Goal: Information Seeking & Learning: Find specific page/section

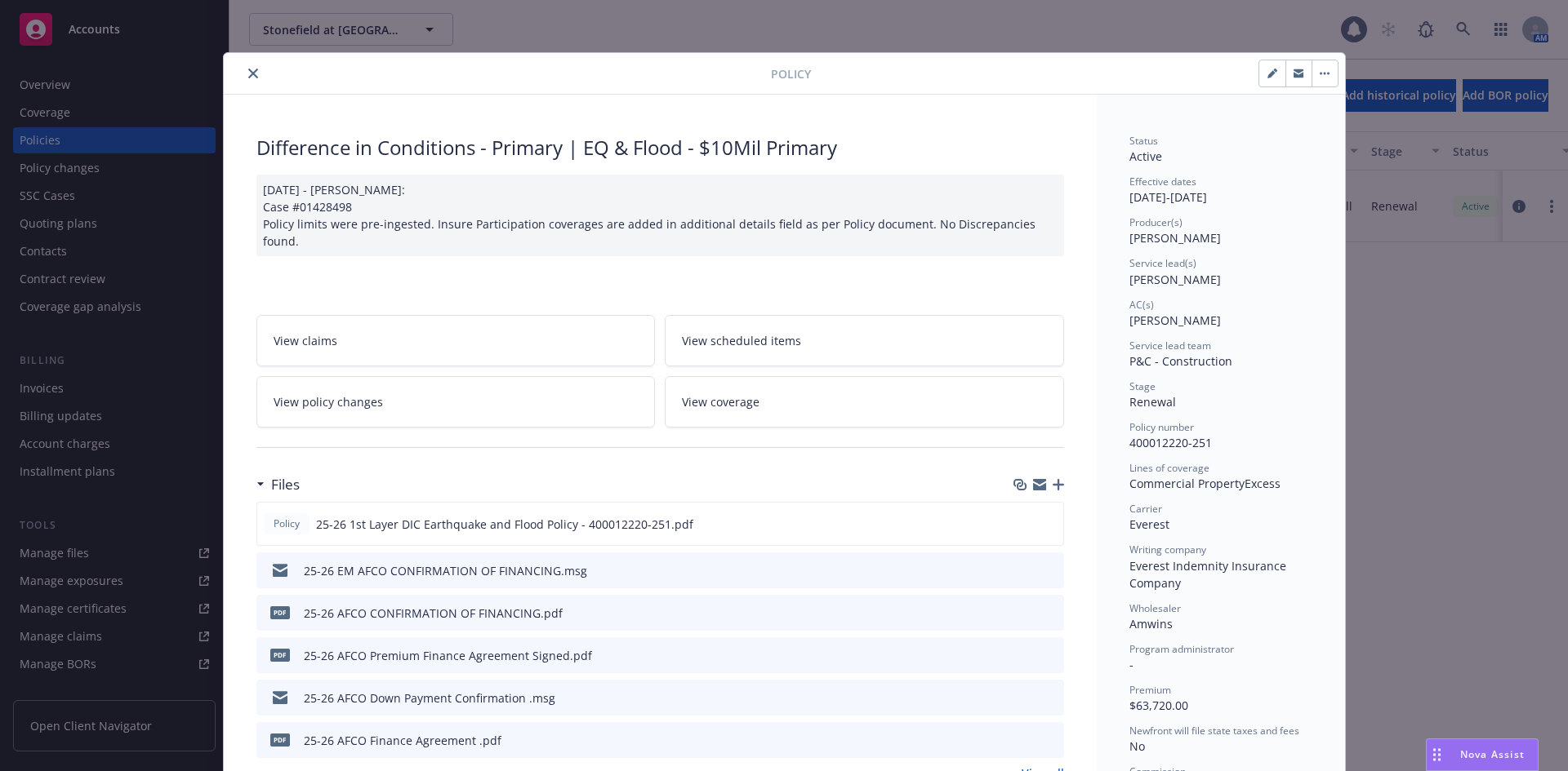
click at [252, 70] on button "close" at bounding box center [253, 73] width 20 height 20
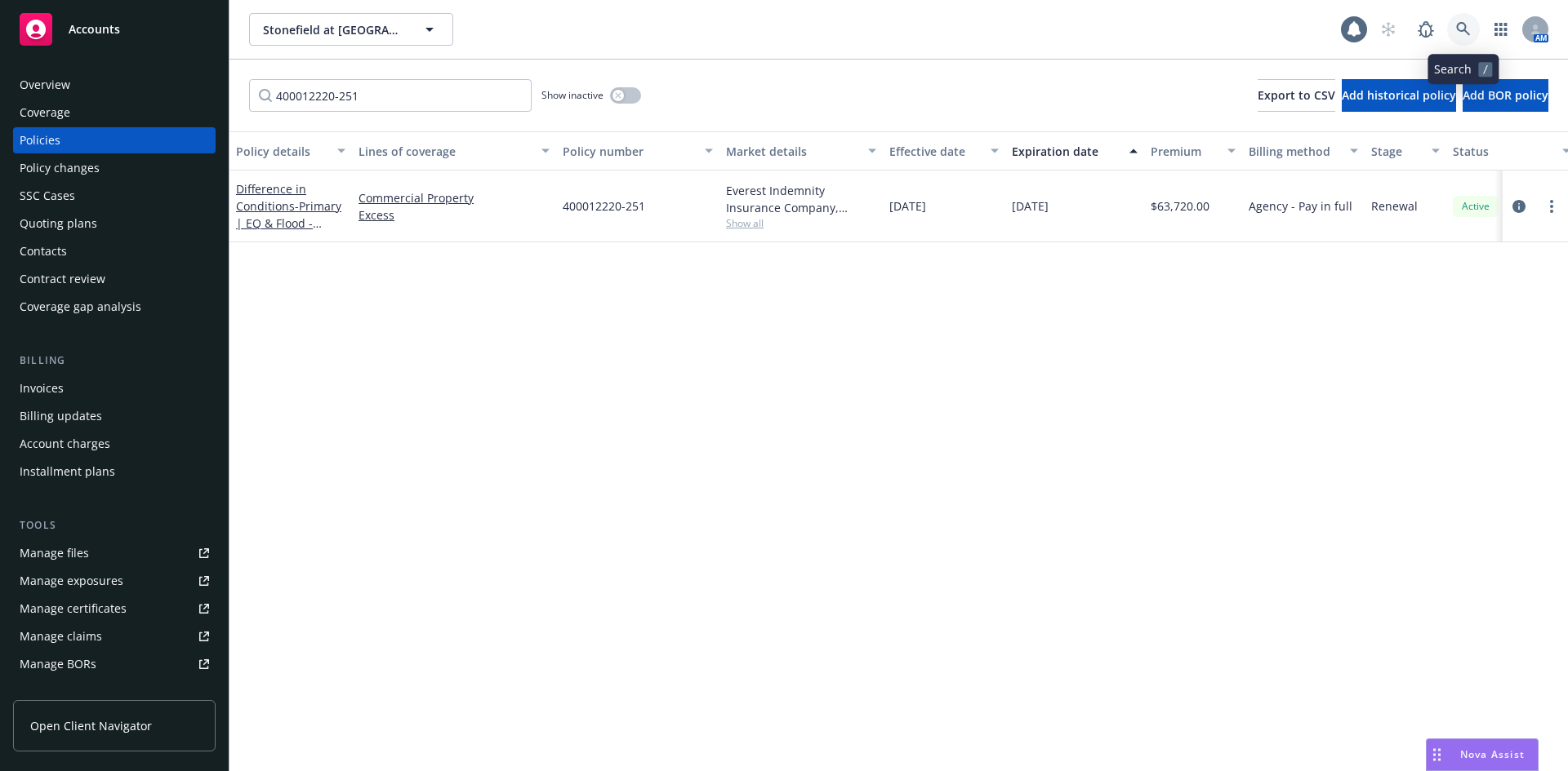
click at [1463, 36] on link at bounding box center [1464, 29] width 33 height 33
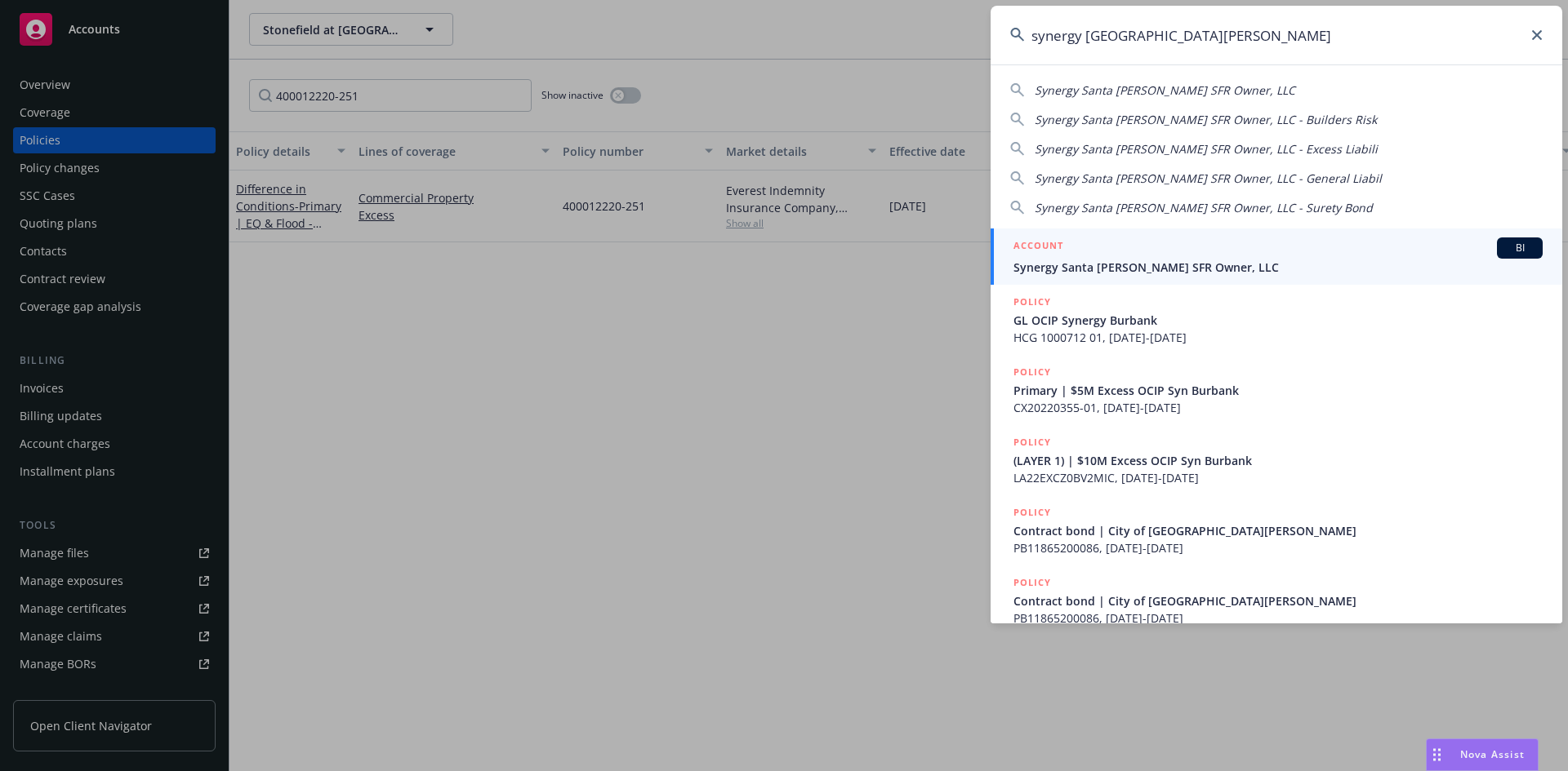
type input "synergy [GEOGRAPHIC_DATA][PERSON_NAME]"
click at [1234, 251] on div "ACCOUNT BI" at bounding box center [1278, 248] width 529 height 21
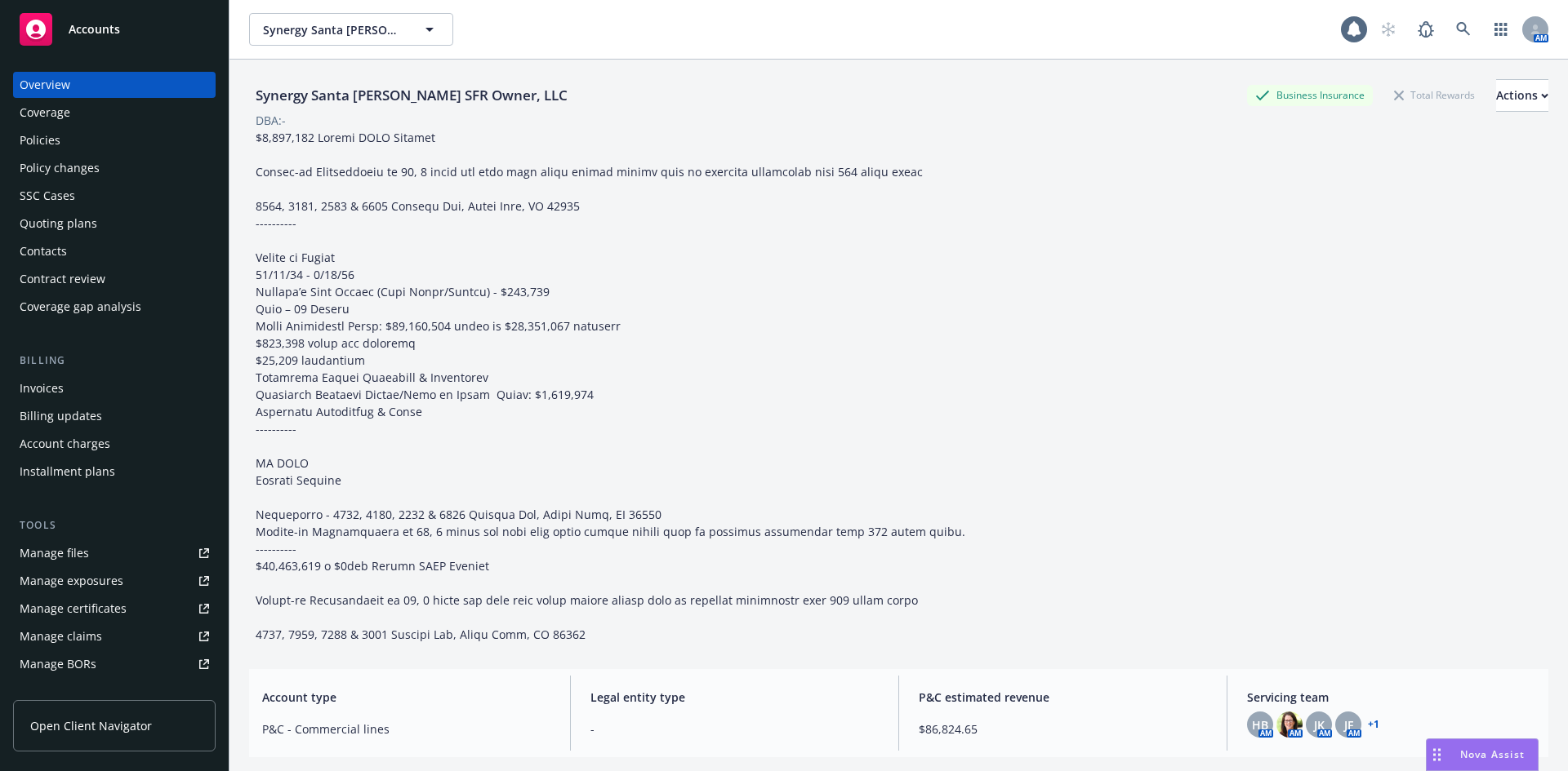
click at [112, 132] on div "Policies" at bounding box center [114, 140] width 190 height 26
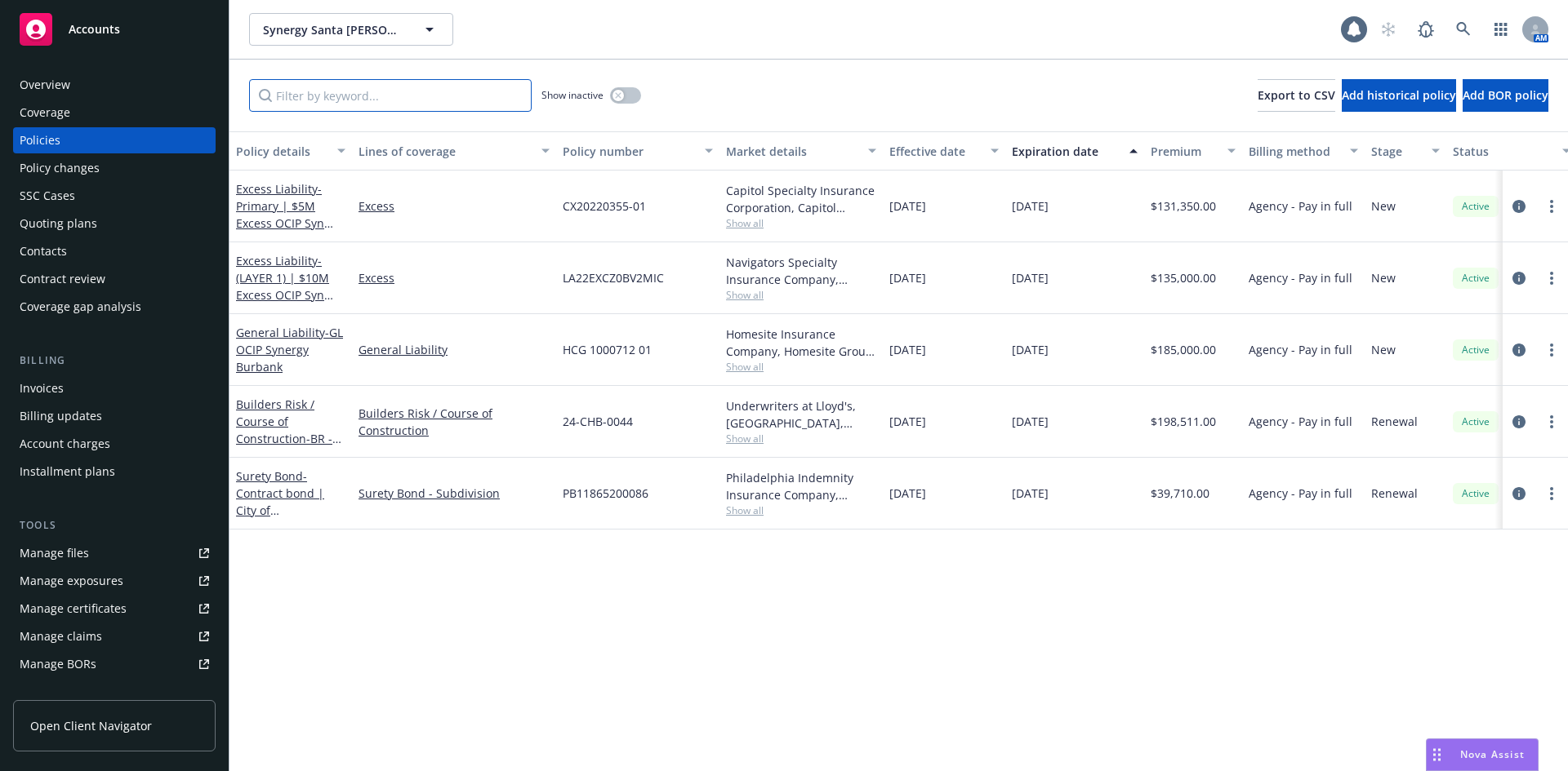
click at [338, 90] on input "Filter by keyword..." at bounding box center [389, 95] width 282 height 33
paste input "CX20220355-01"
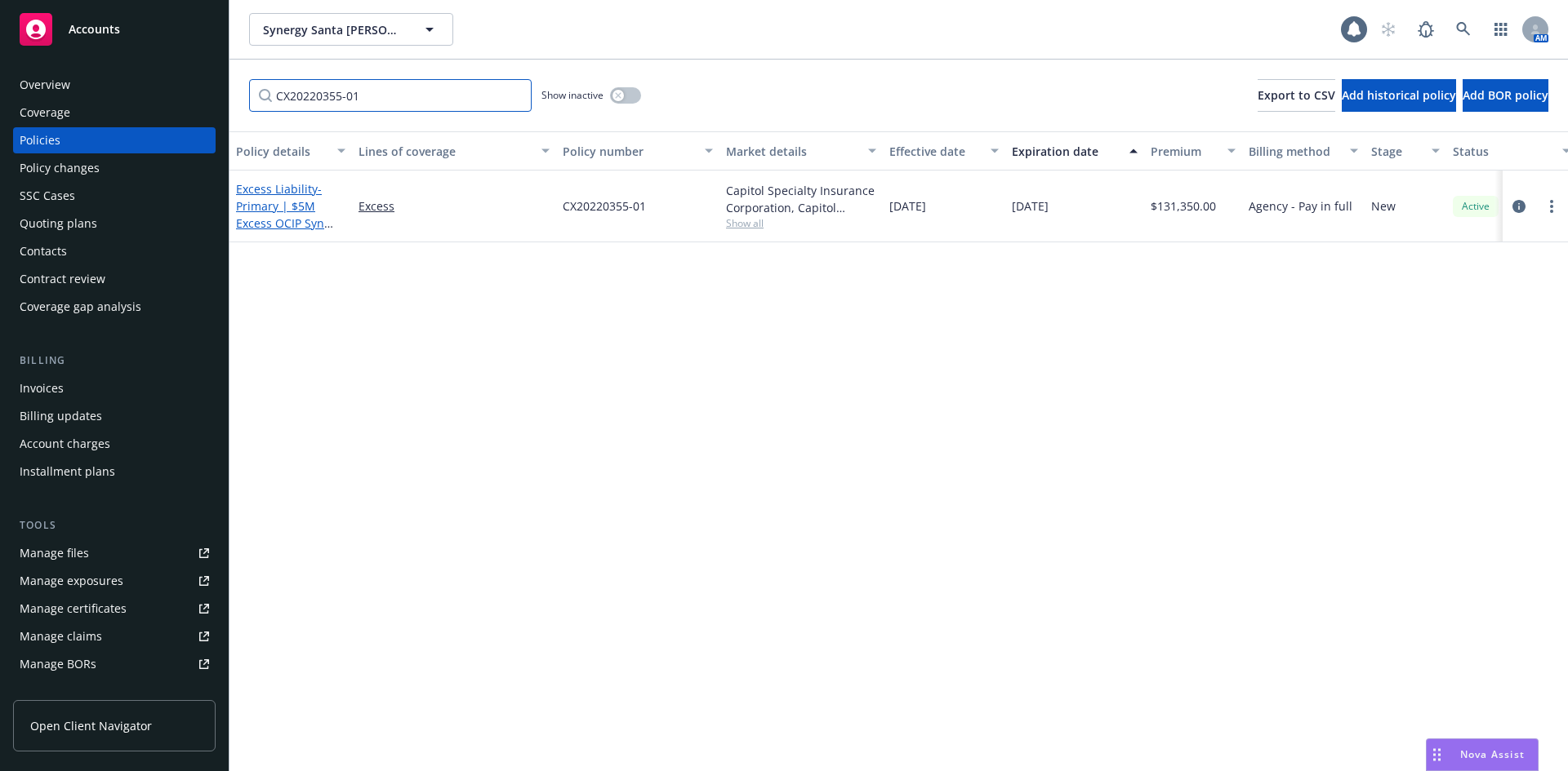
type input "CX20220355-01"
click at [300, 190] on link "Excess Liability - Primary | $5M Excess OCIP Syn [GEOGRAPHIC_DATA]" at bounding box center [279, 215] width 88 height 67
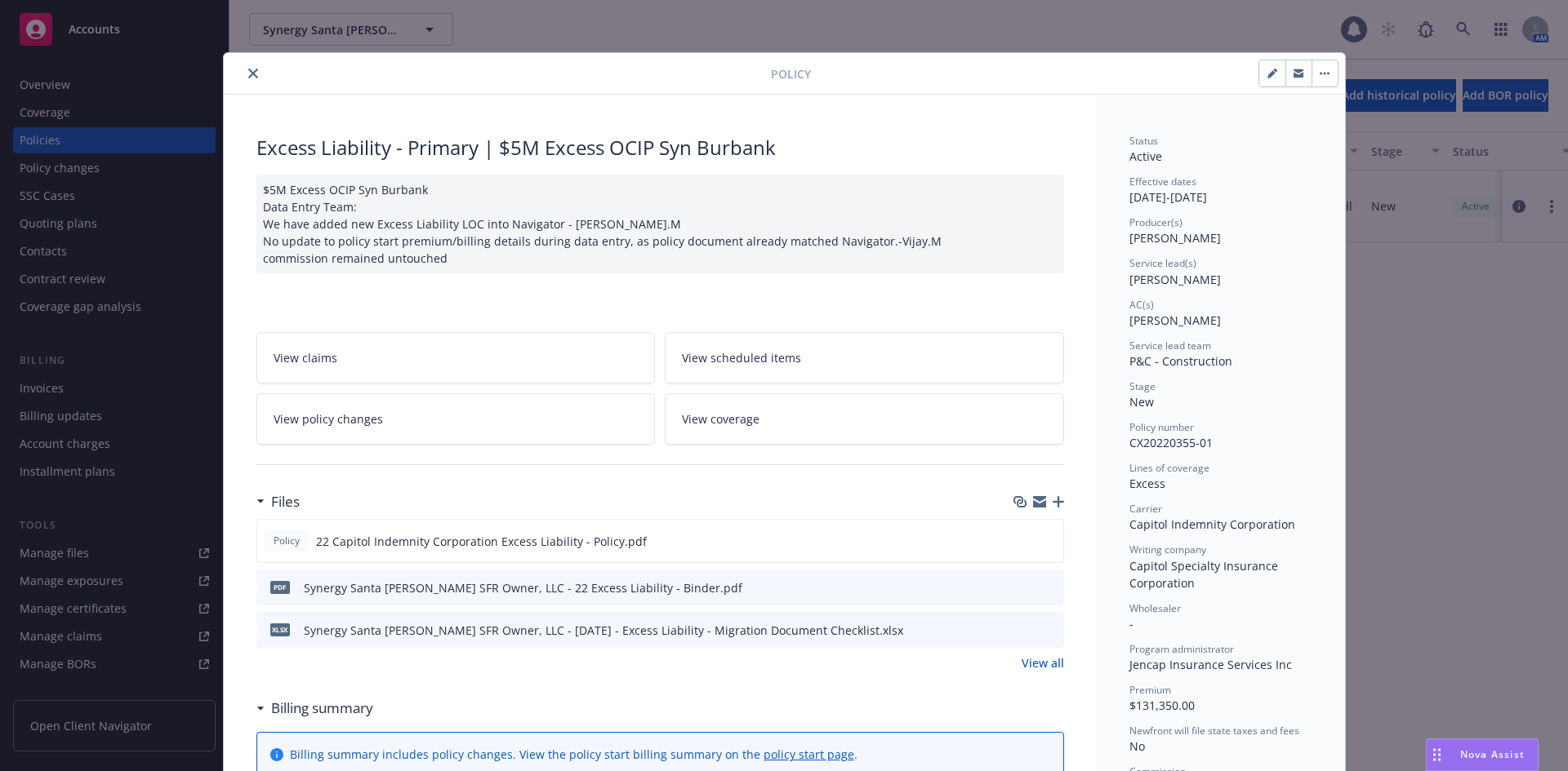
click at [1043, 533] on button at bounding box center [1049, 542] width 15 height 17
click at [1041, 537] on icon "preview file" at bounding box center [1048, 540] width 15 height 12
click at [249, 77] on icon "close" at bounding box center [253, 73] width 10 height 10
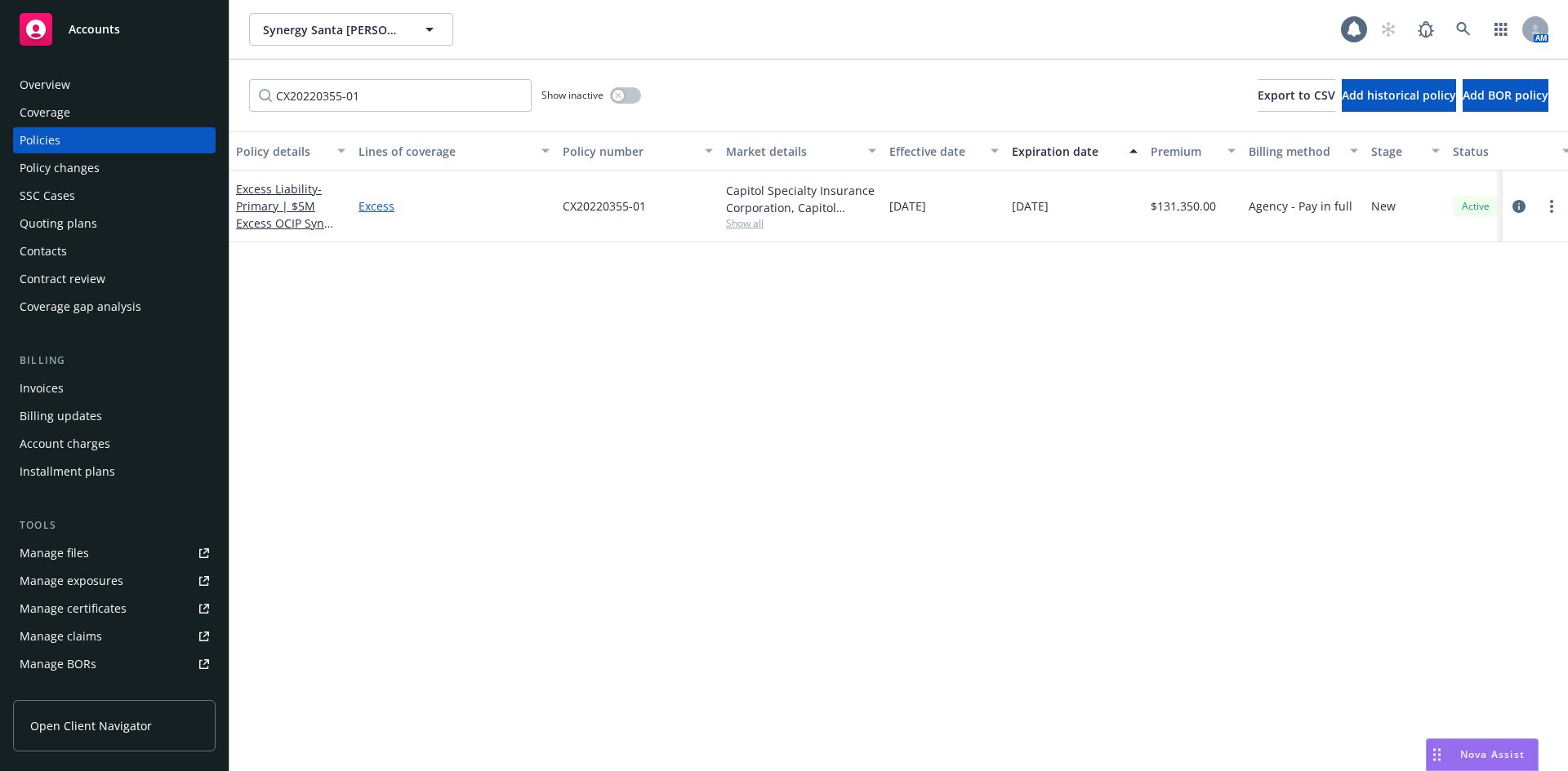
click at [364, 208] on link "Excess" at bounding box center [454, 206] width 191 height 17
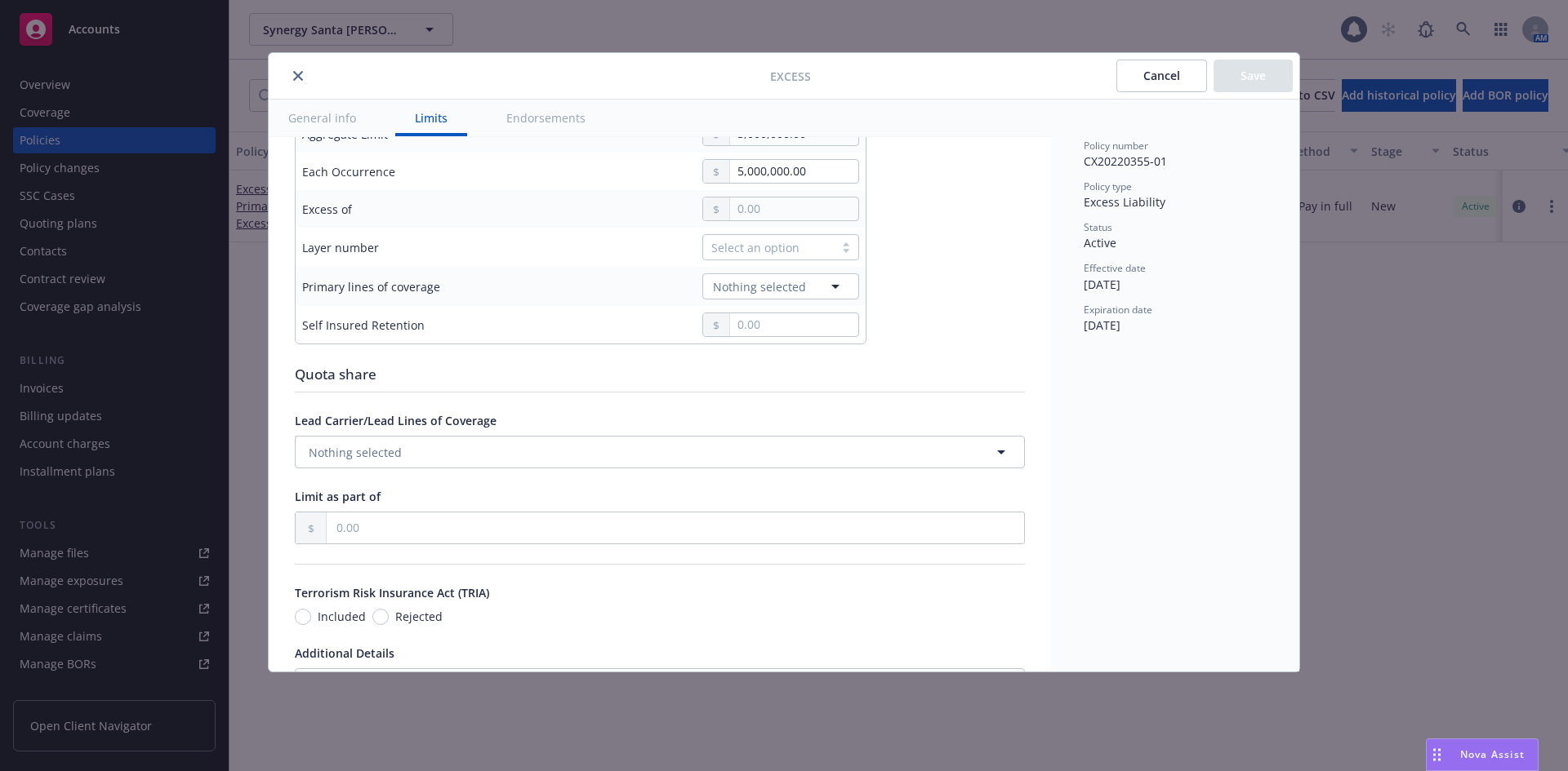
scroll to position [526, 0]
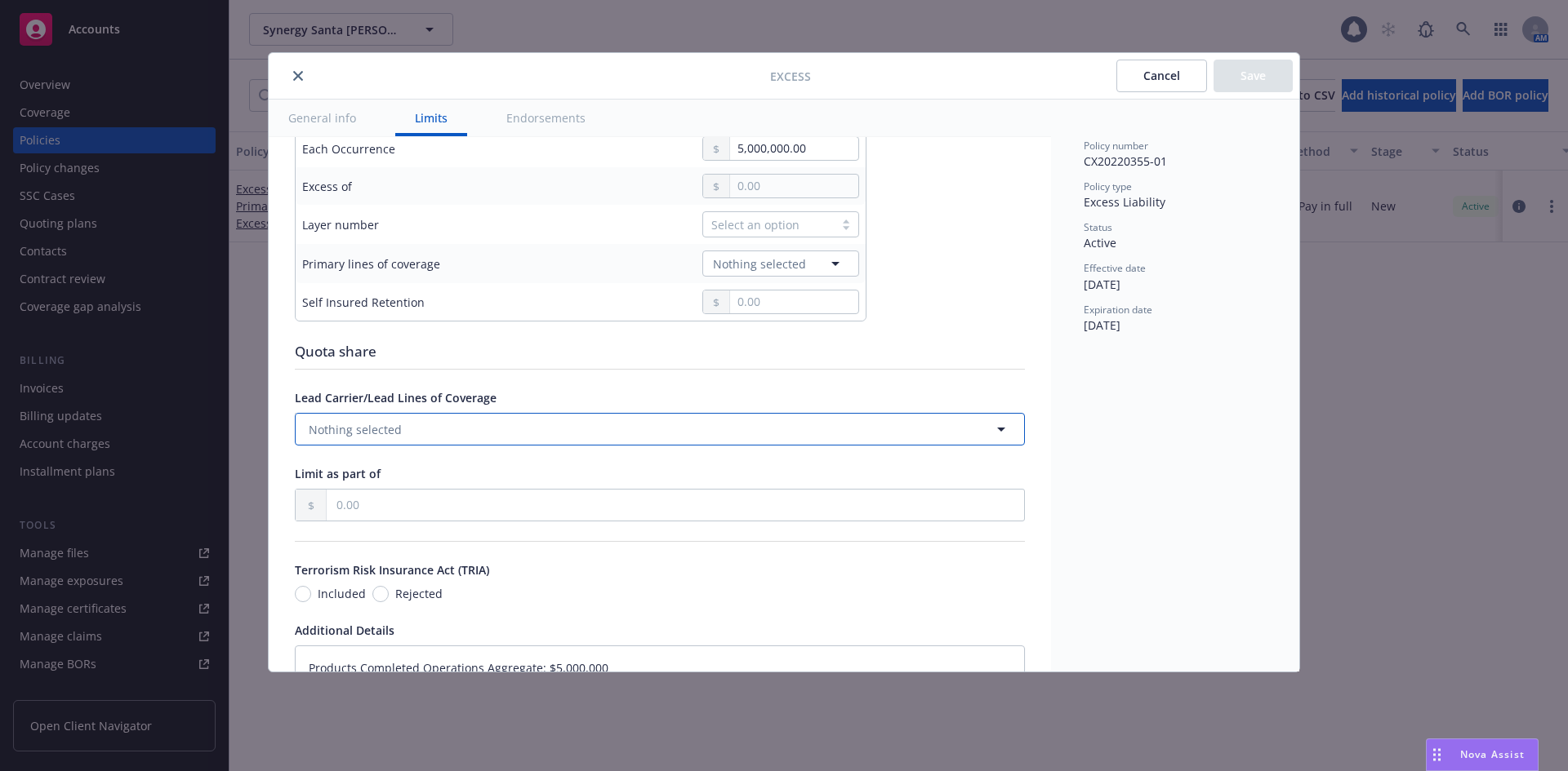
click at [700, 420] on button "Nothing selected" at bounding box center [660, 429] width 730 height 33
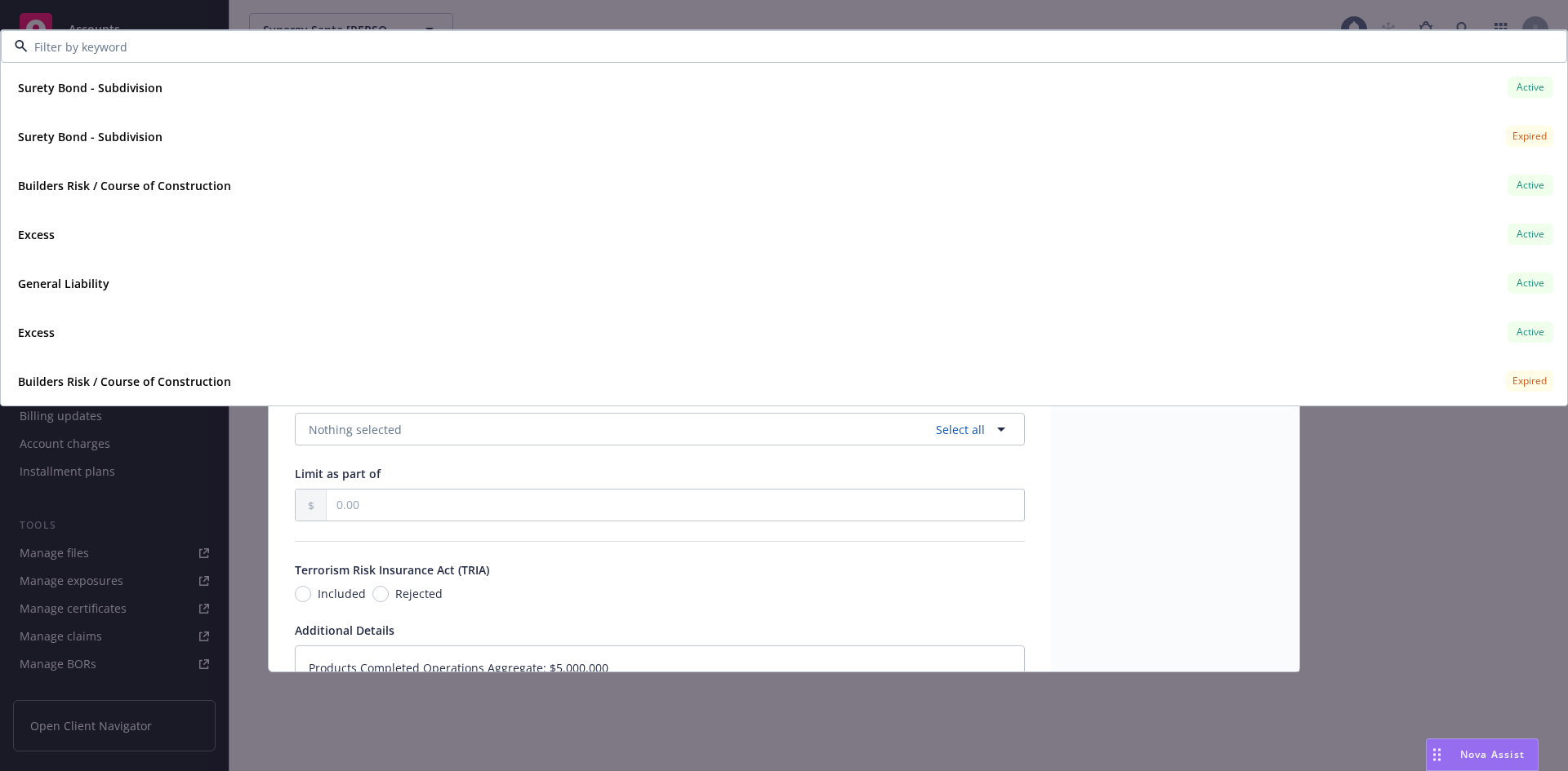
click at [707, 451] on div "Display name Coverage trigger Claims-Made Occurrence Claims-Made and Reported C…" at bounding box center [660, 263] width 730 height 1253
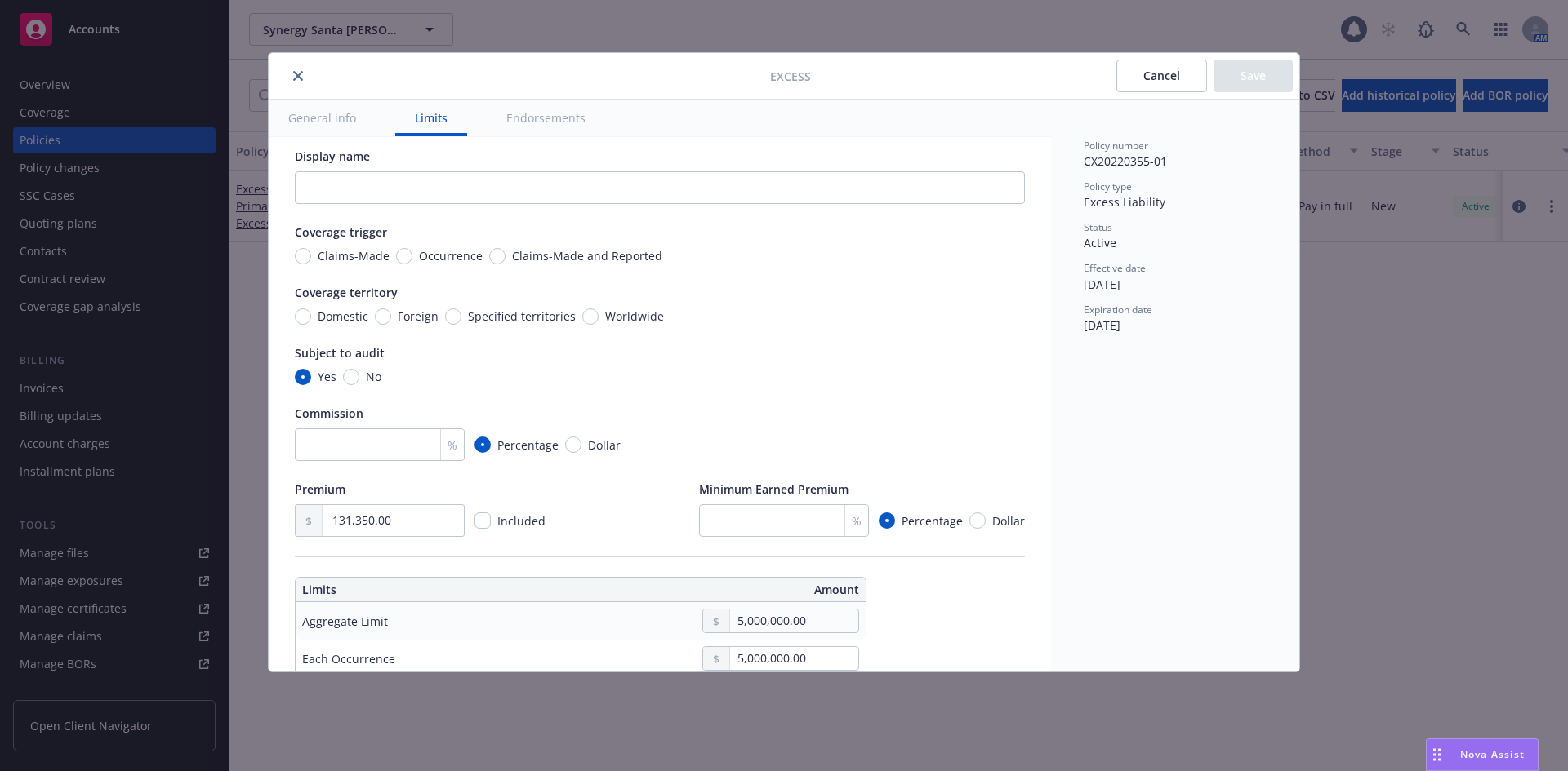
scroll to position [0, 0]
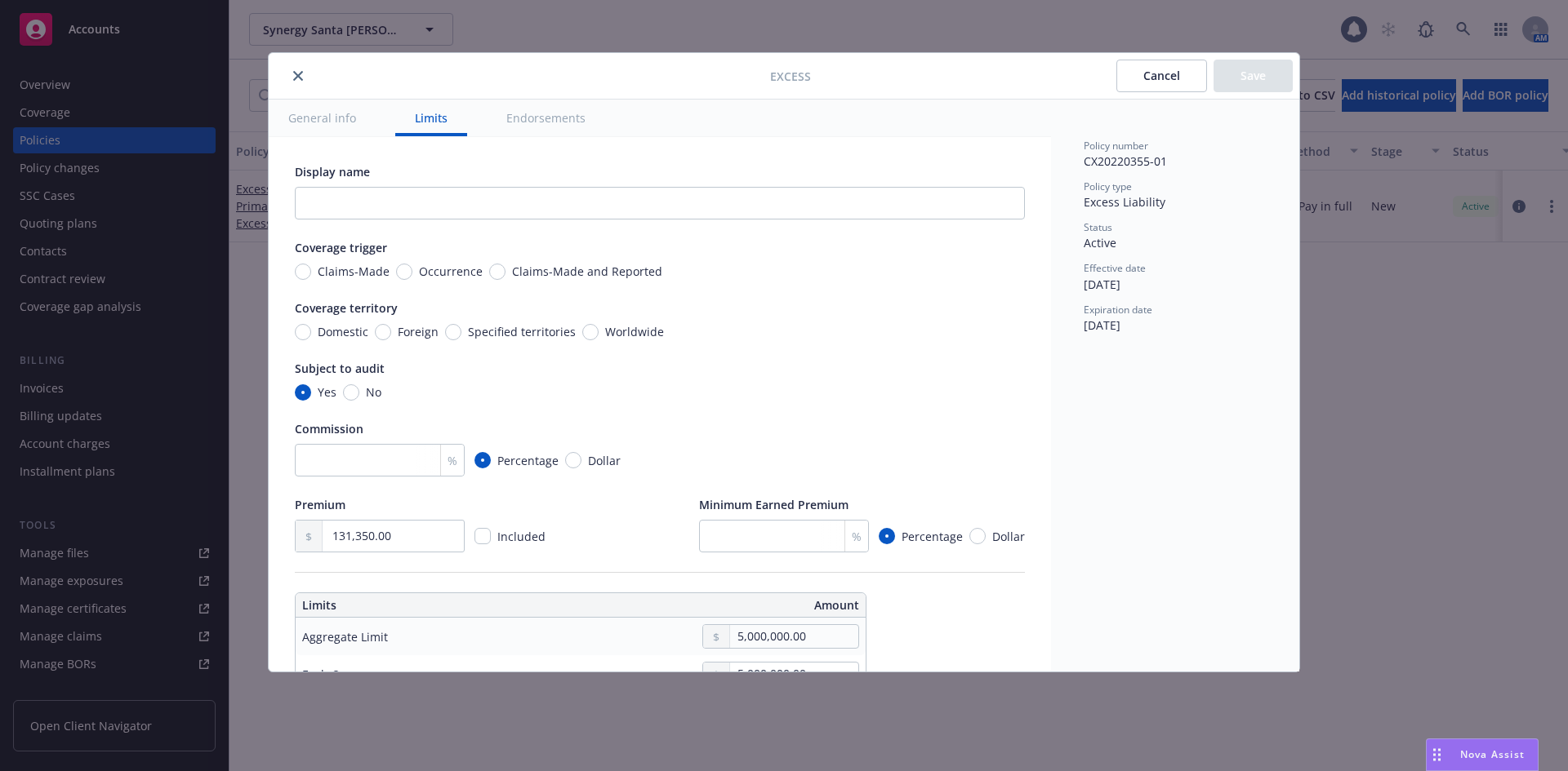
click at [355, 126] on button "General info" at bounding box center [322, 118] width 107 height 36
click at [339, 122] on button "General info" at bounding box center [322, 118] width 107 height 36
click at [329, 112] on button "General info" at bounding box center [322, 118] width 107 height 36
click at [518, 114] on button "Endorsements" at bounding box center [545, 118] width 118 height 36
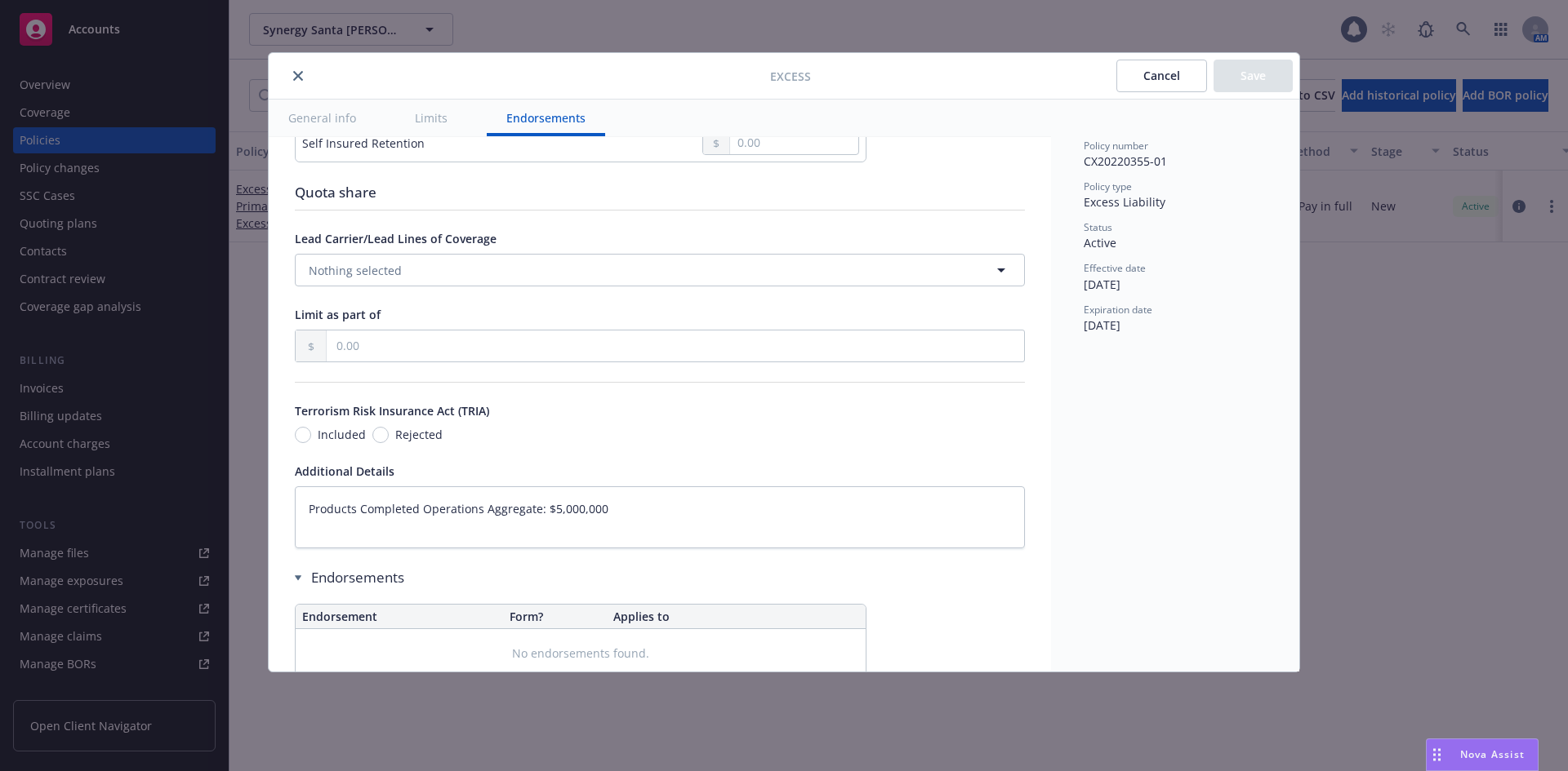
scroll to position [751, 0]
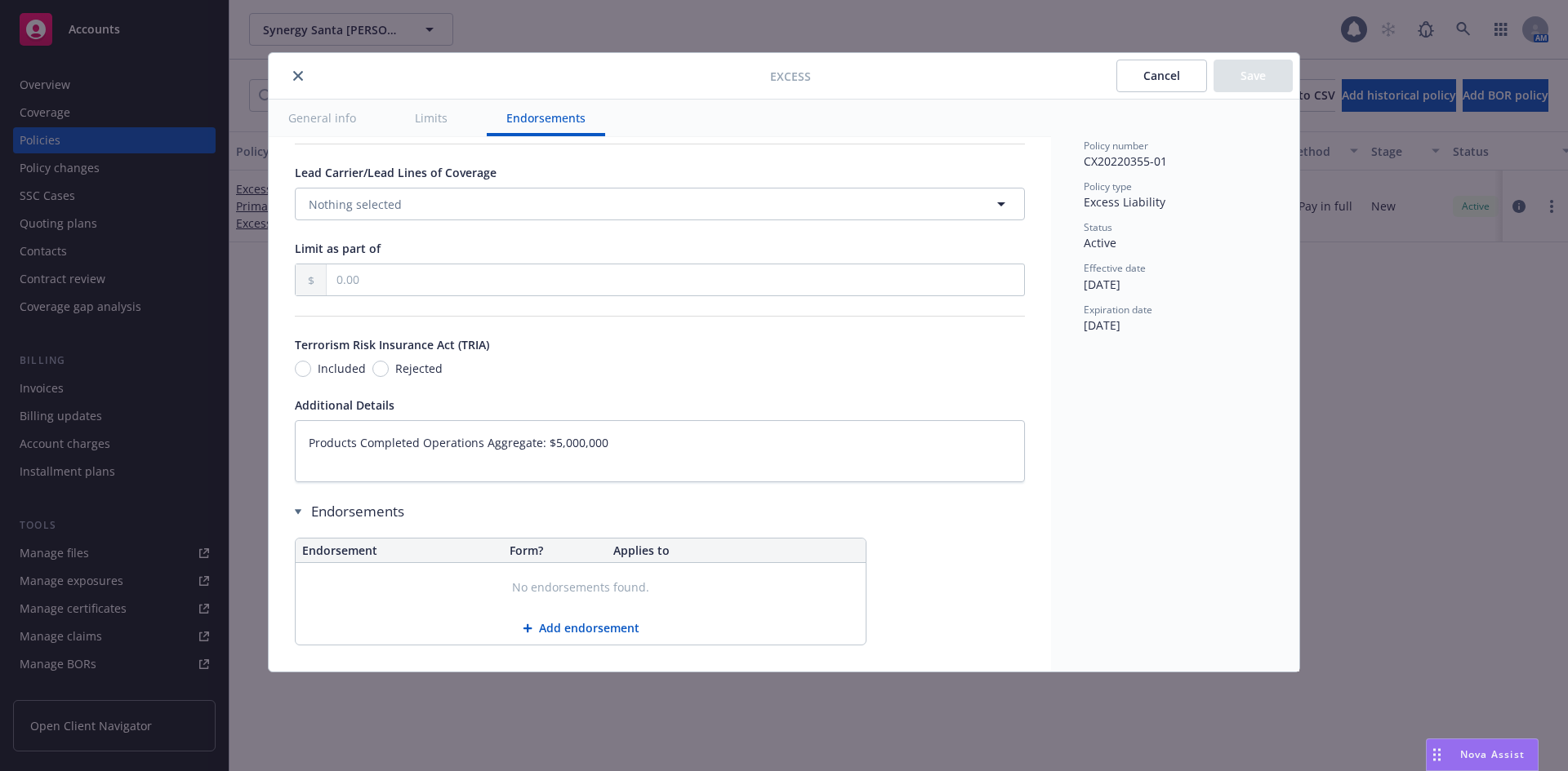
click at [318, 126] on button "General info" at bounding box center [322, 118] width 107 height 36
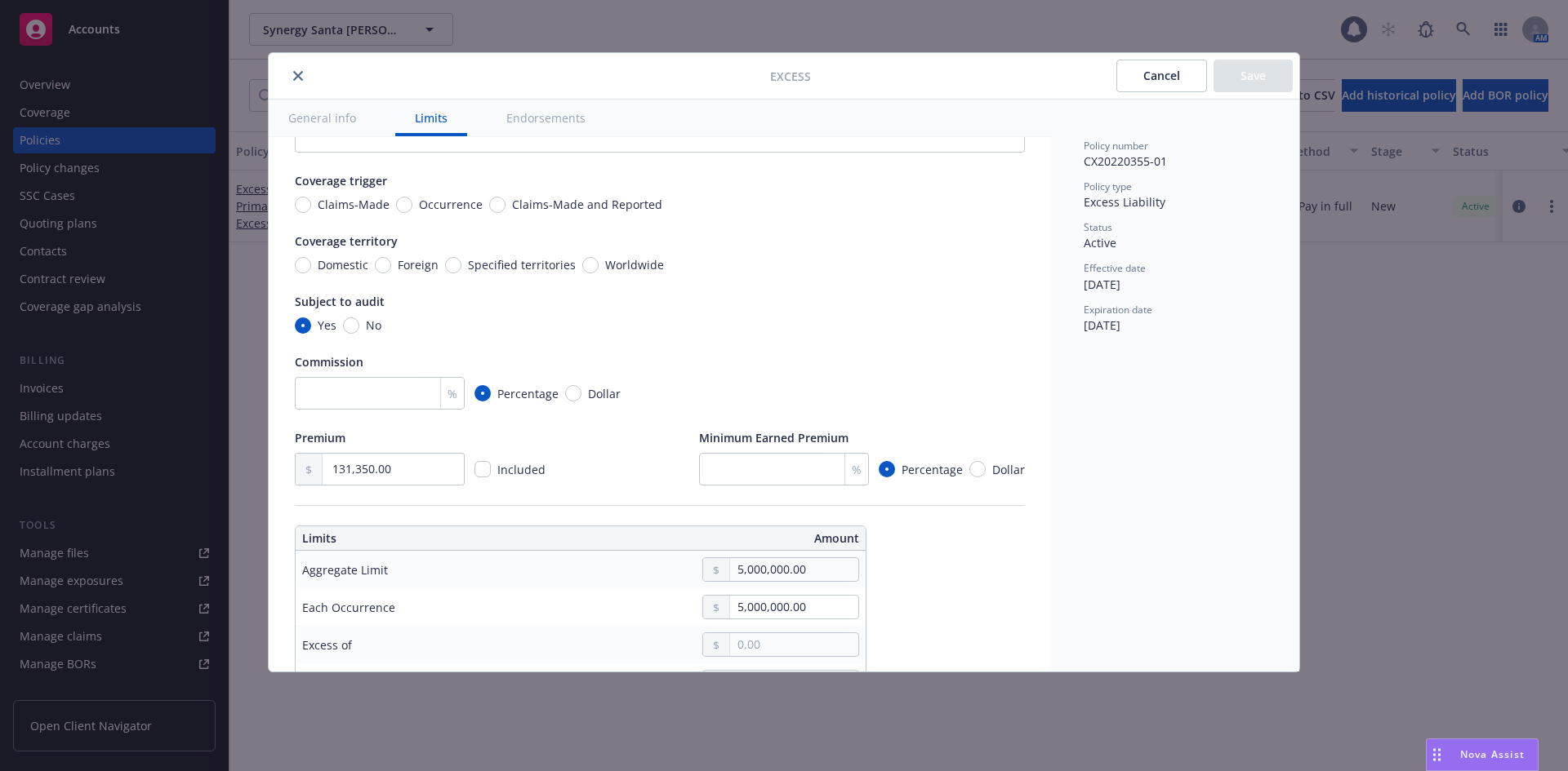
scroll to position [0, 0]
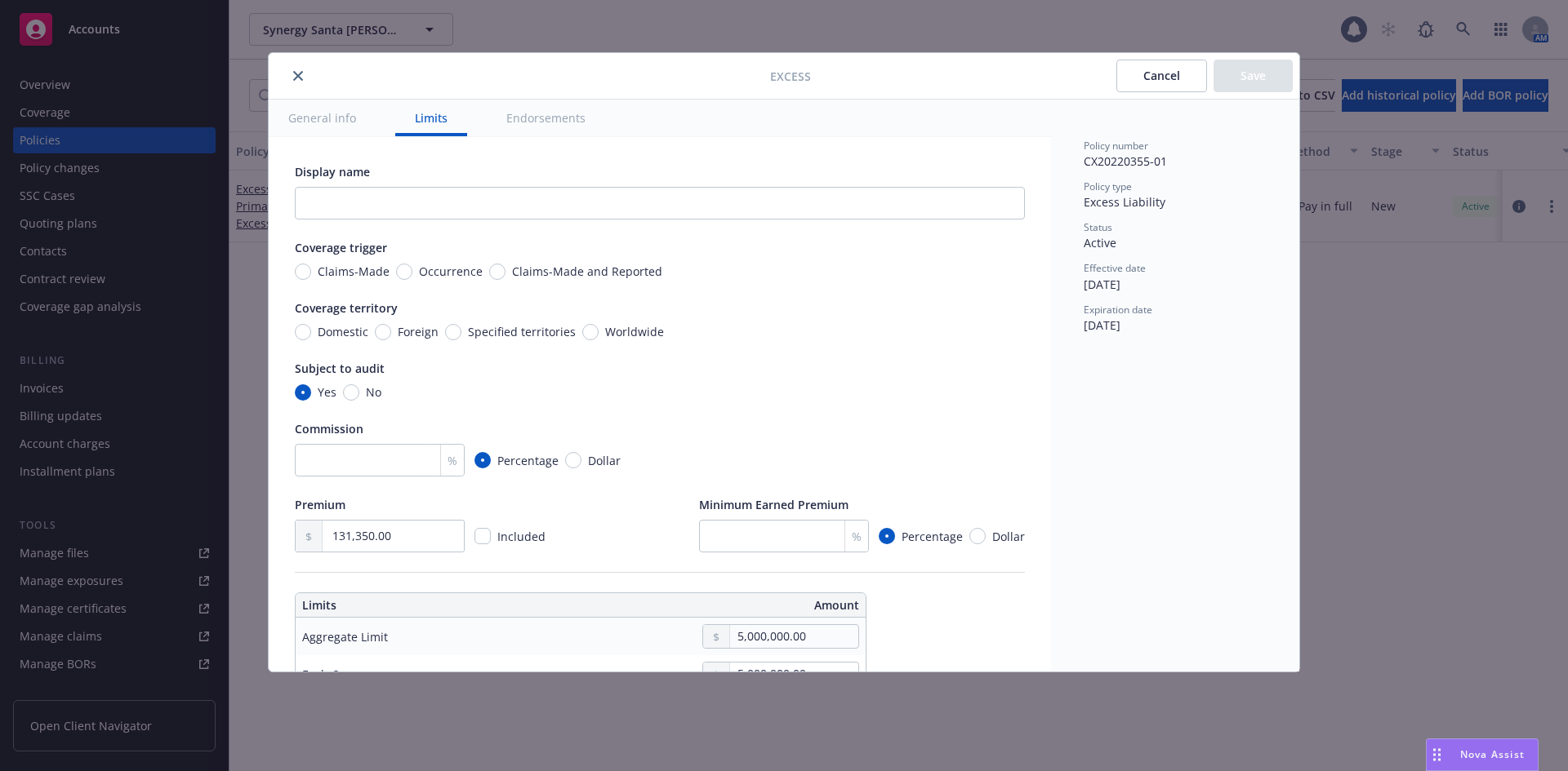
click at [534, 118] on button "Endorsements" at bounding box center [545, 118] width 118 height 36
click at [299, 69] on button "close" at bounding box center [299, 76] width 20 height 20
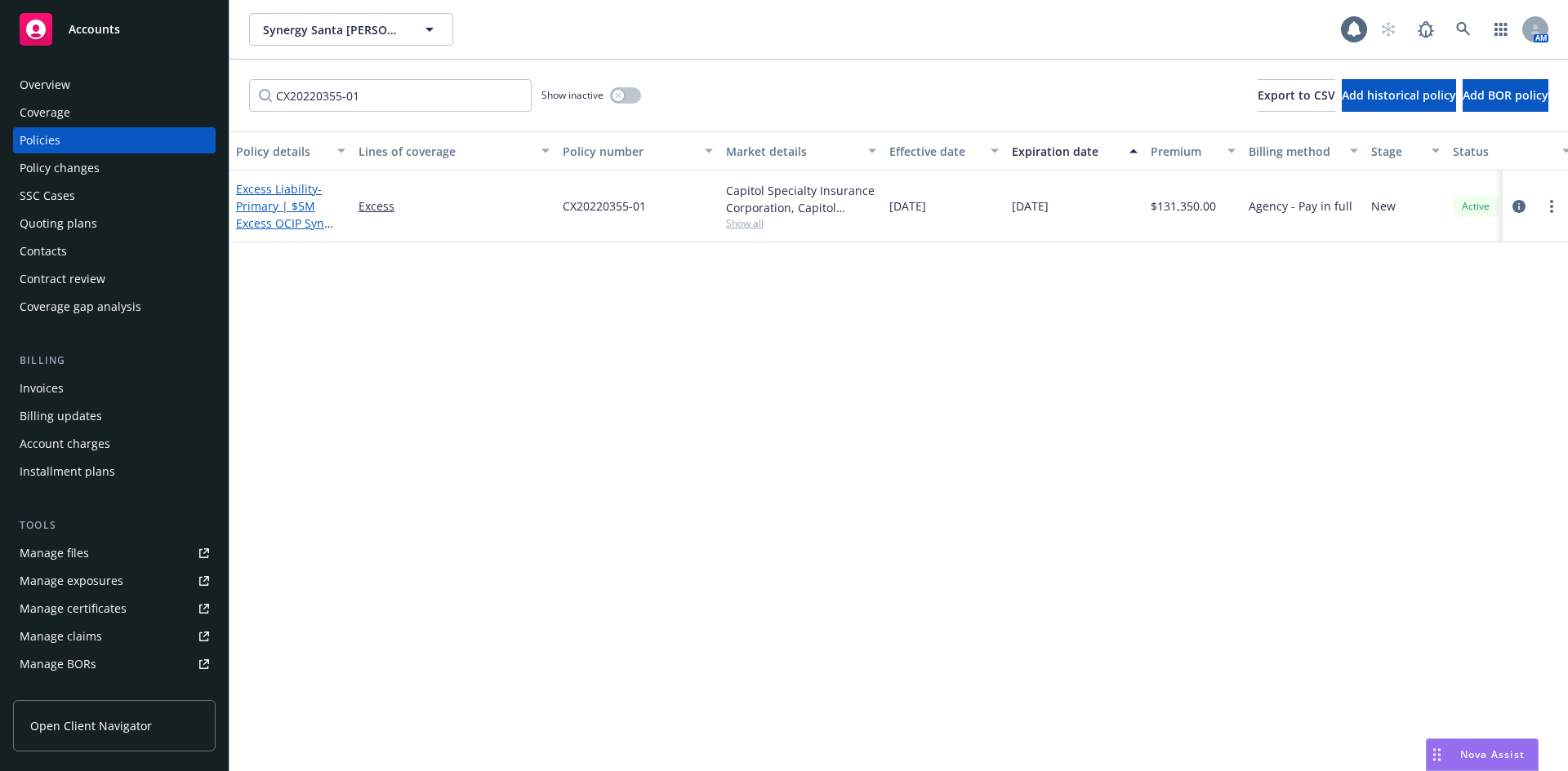
click at [298, 199] on span "- Primary | $5M Excess OCIP Syn Burbank" at bounding box center [284, 215] width 97 height 67
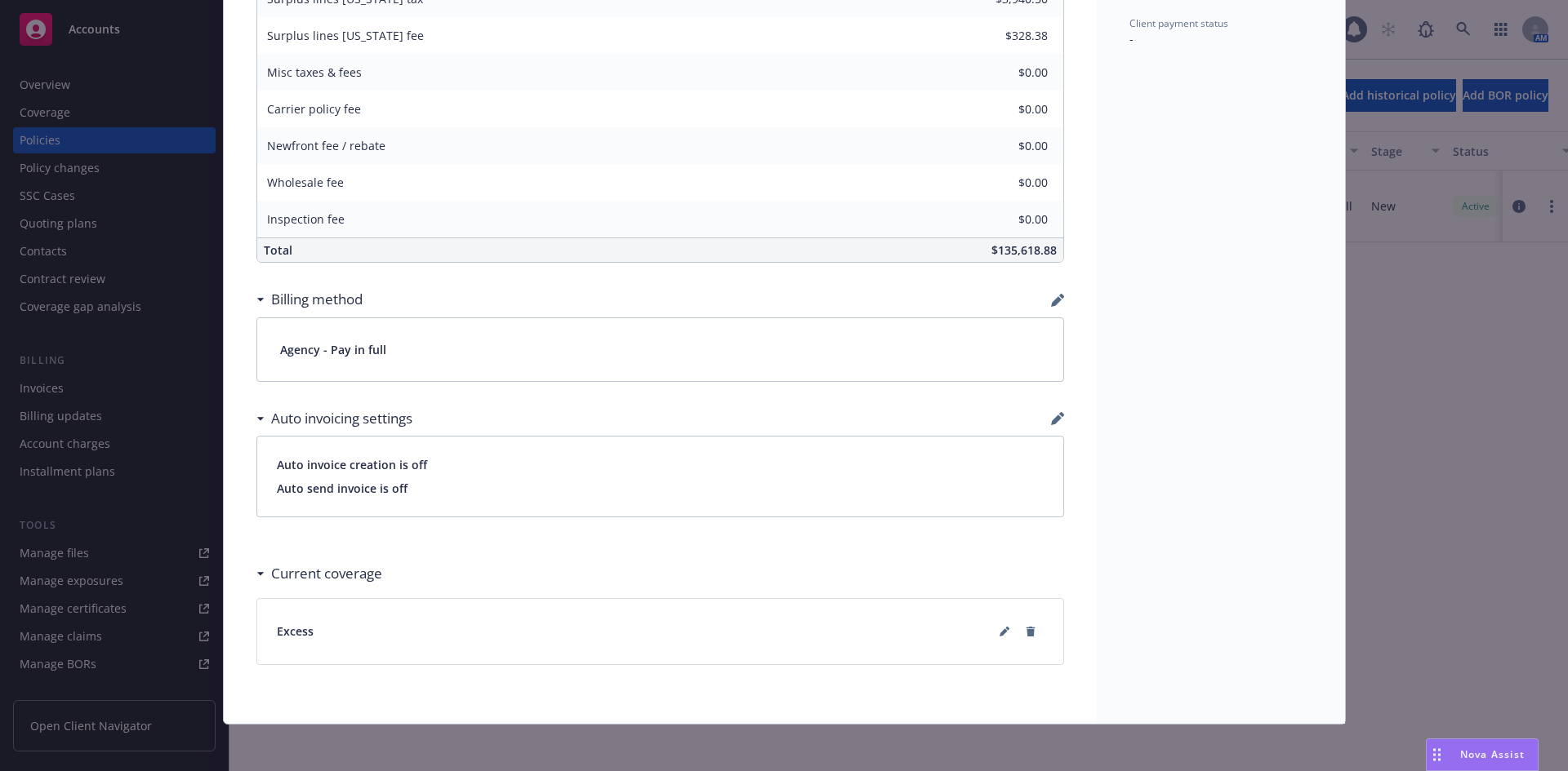
scroll to position [877, 0]
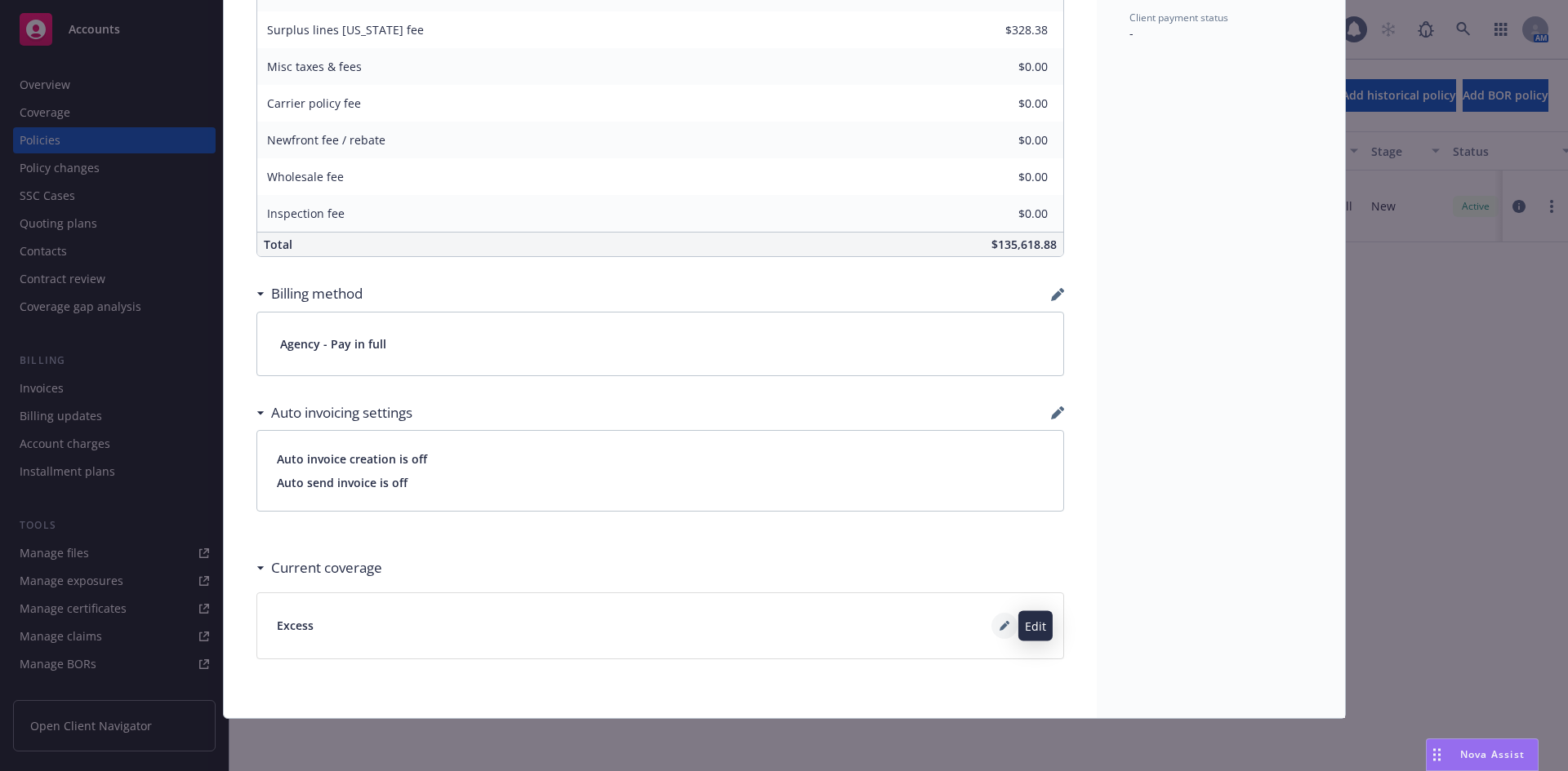
click at [994, 632] on button at bounding box center [1004, 626] width 26 height 26
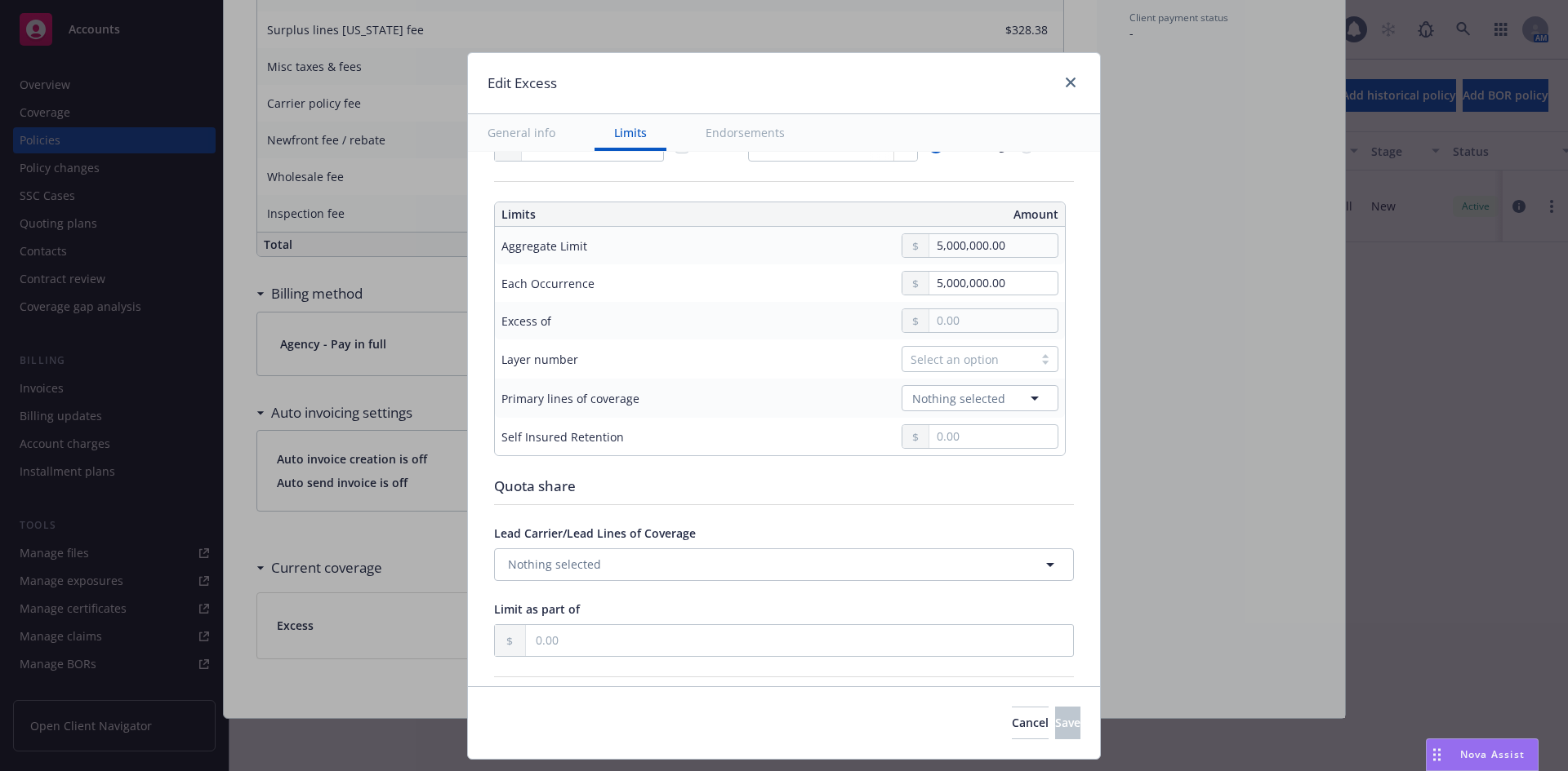
scroll to position [408, 0]
click at [1056, 86] on div at bounding box center [1067, 83] width 26 height 21
click at [1073, 85] on icon "close" at bounding box center [1070, 82] width 10 height 10
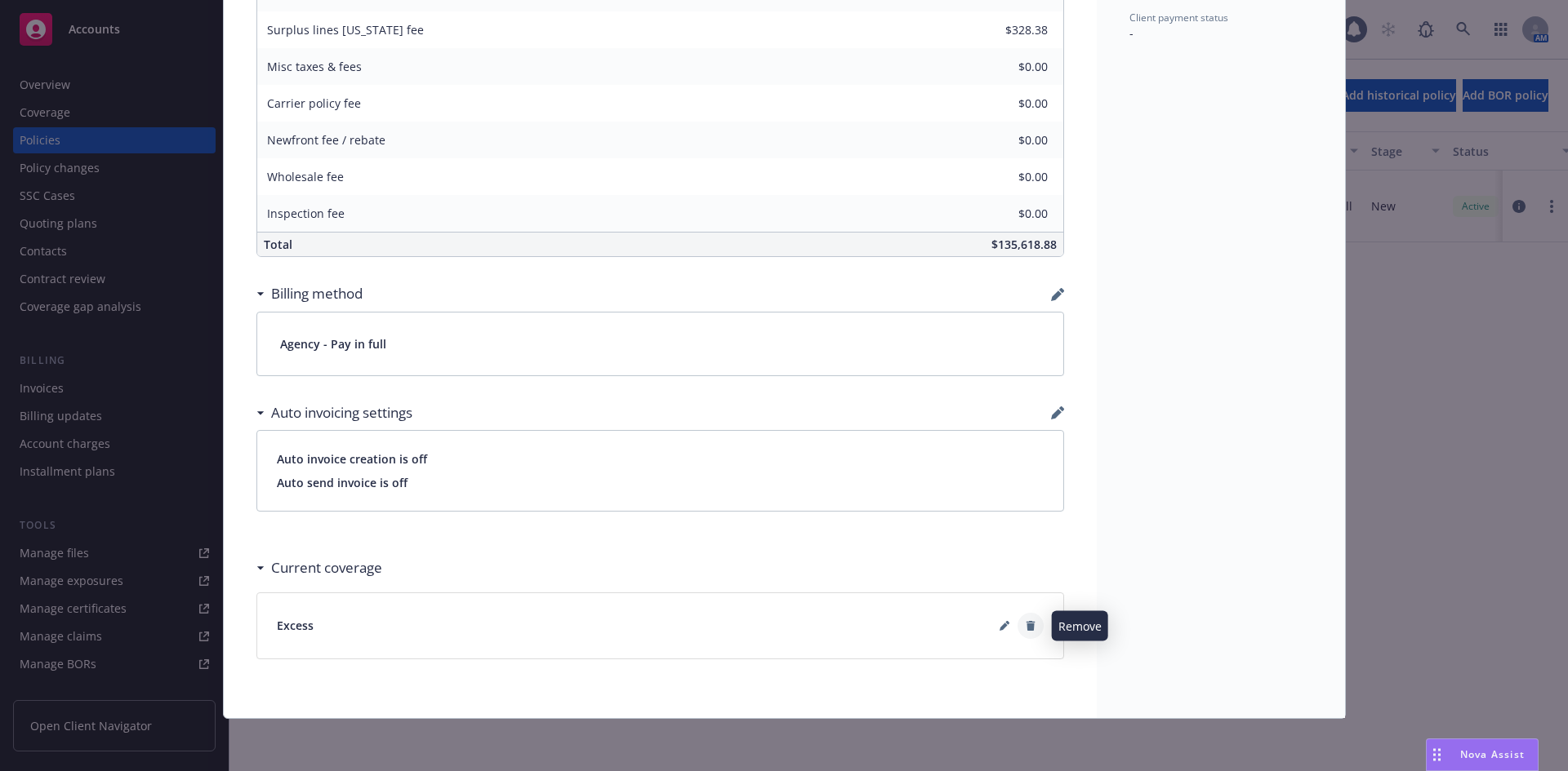
click at [1025, 624] on icon at bounding box center [1030, 626] width 10 height 10
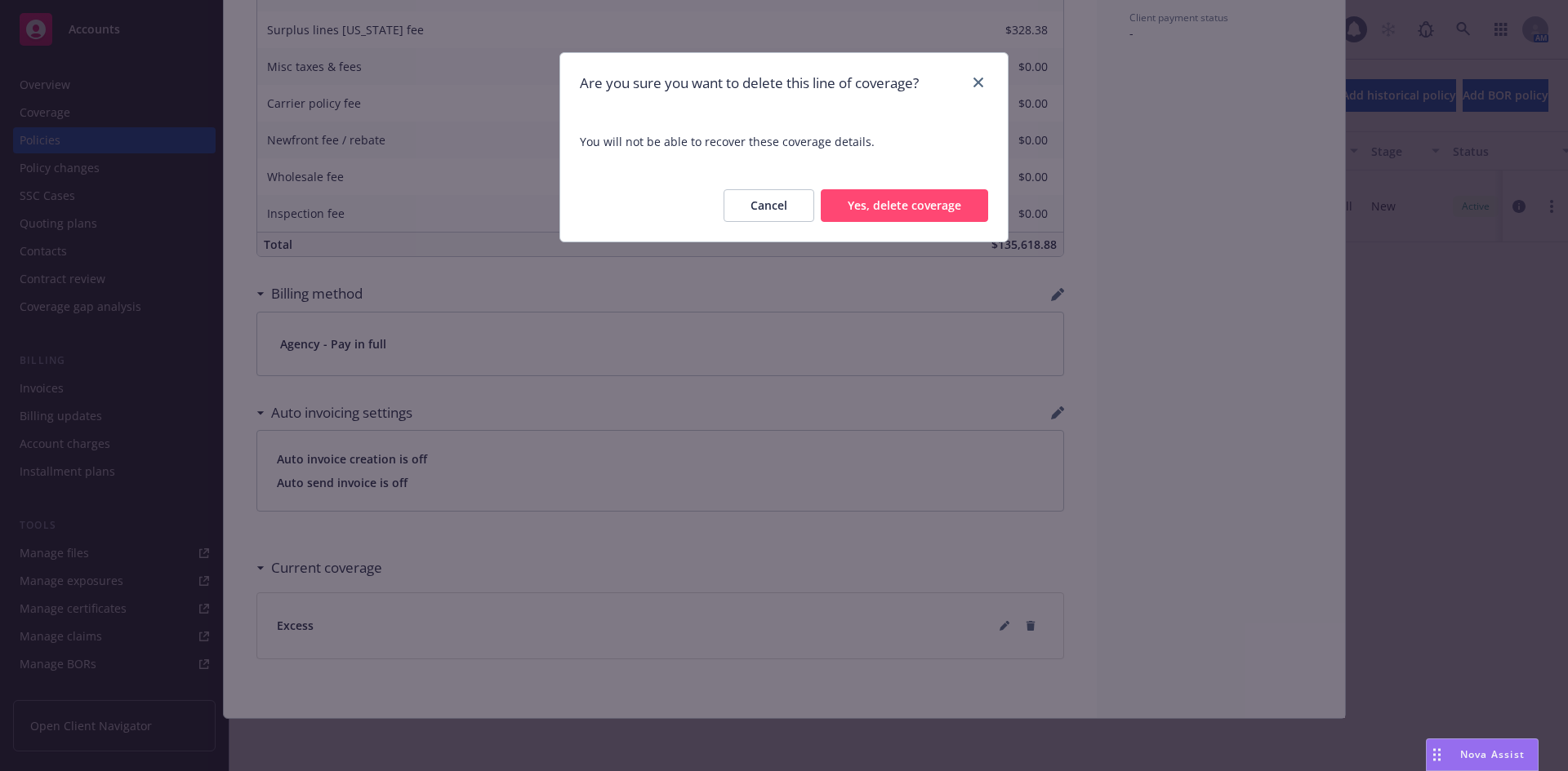
click at [755, 203] on button "Cancel" at bounding box center [769, 206] width 91 height 33
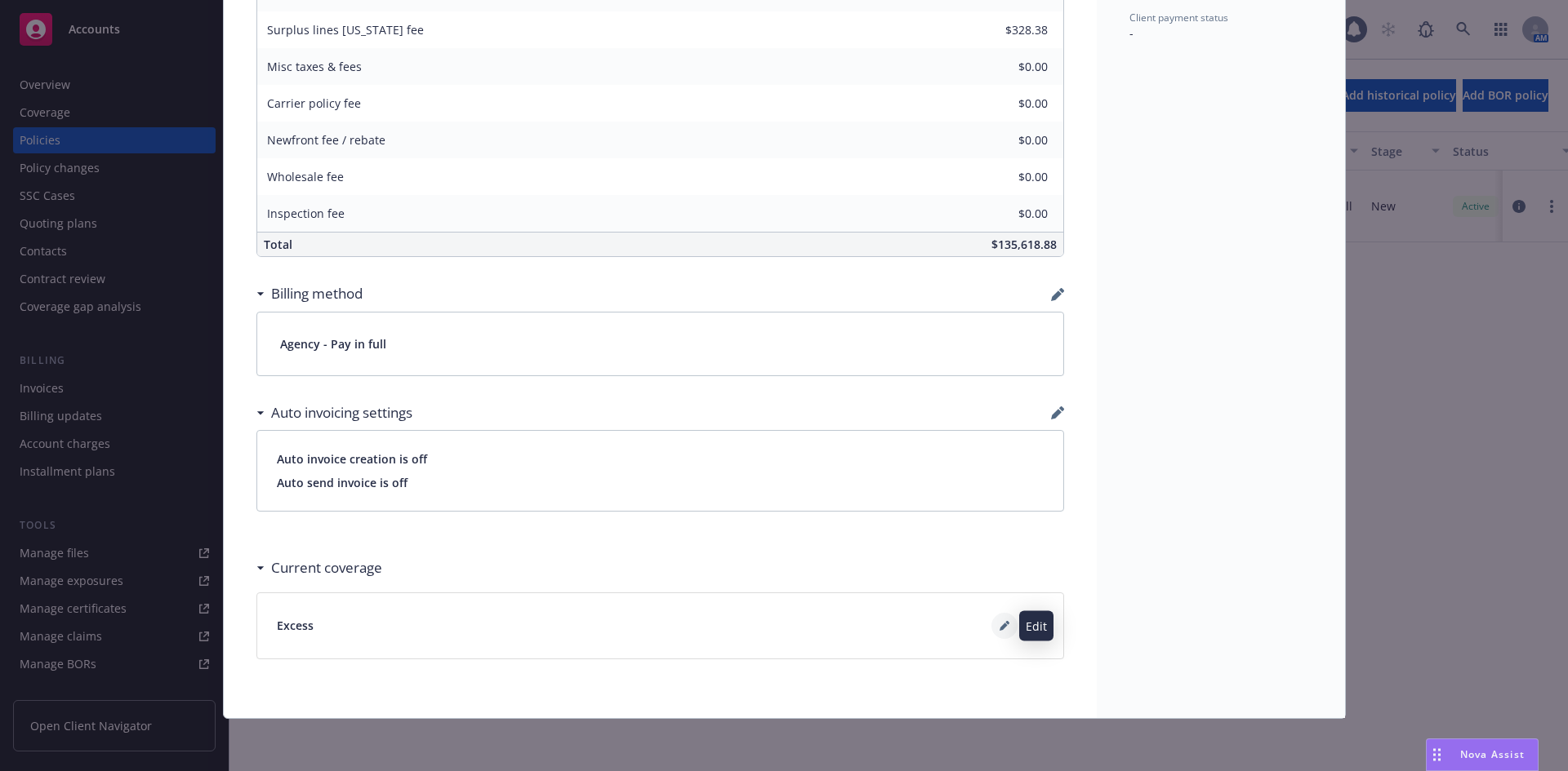
click at [1000, 629] on icon at bounding box center [1004, 626] width 10 height 10
type textarea "x"
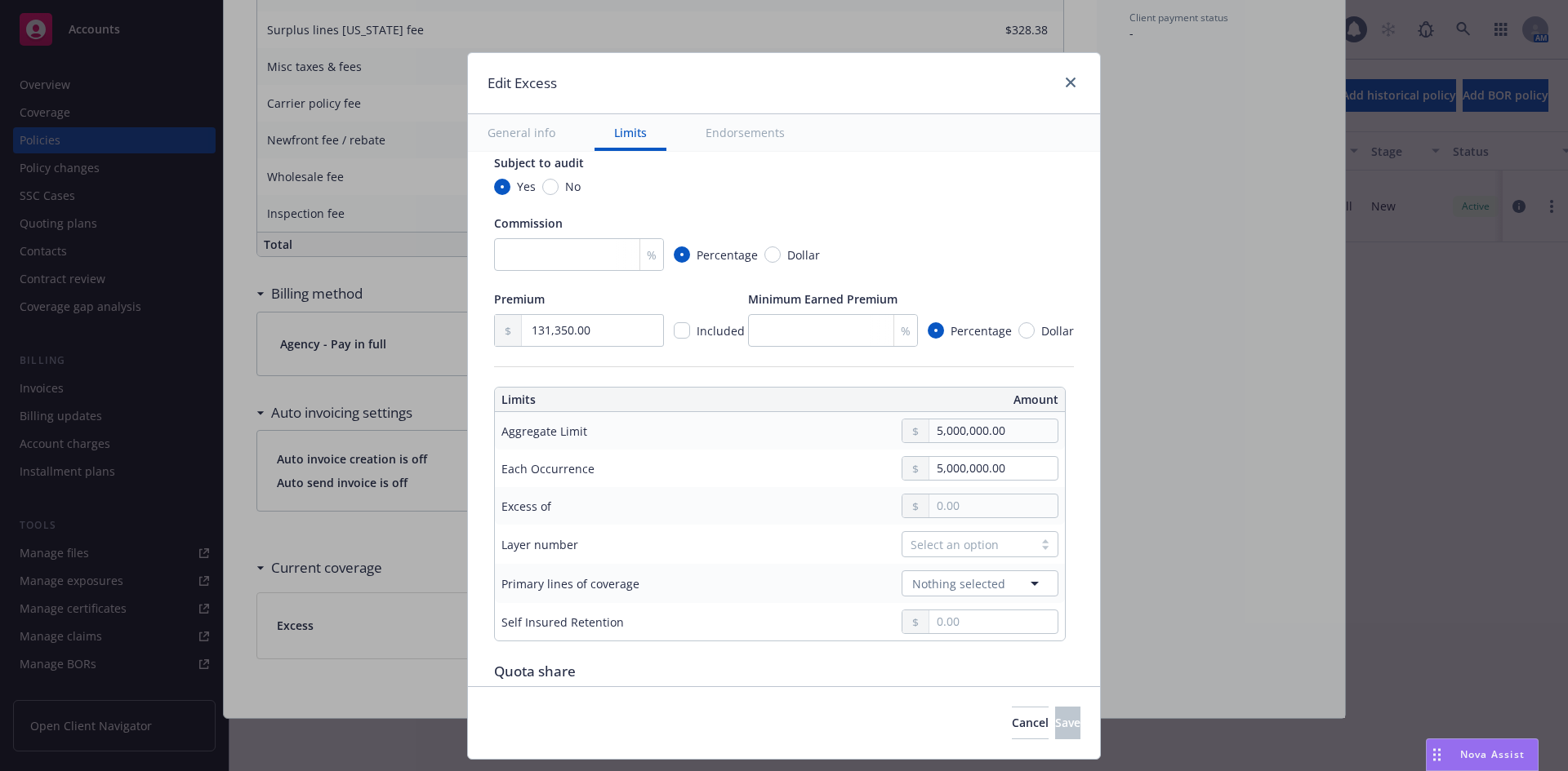
scroll to position [245, 0]
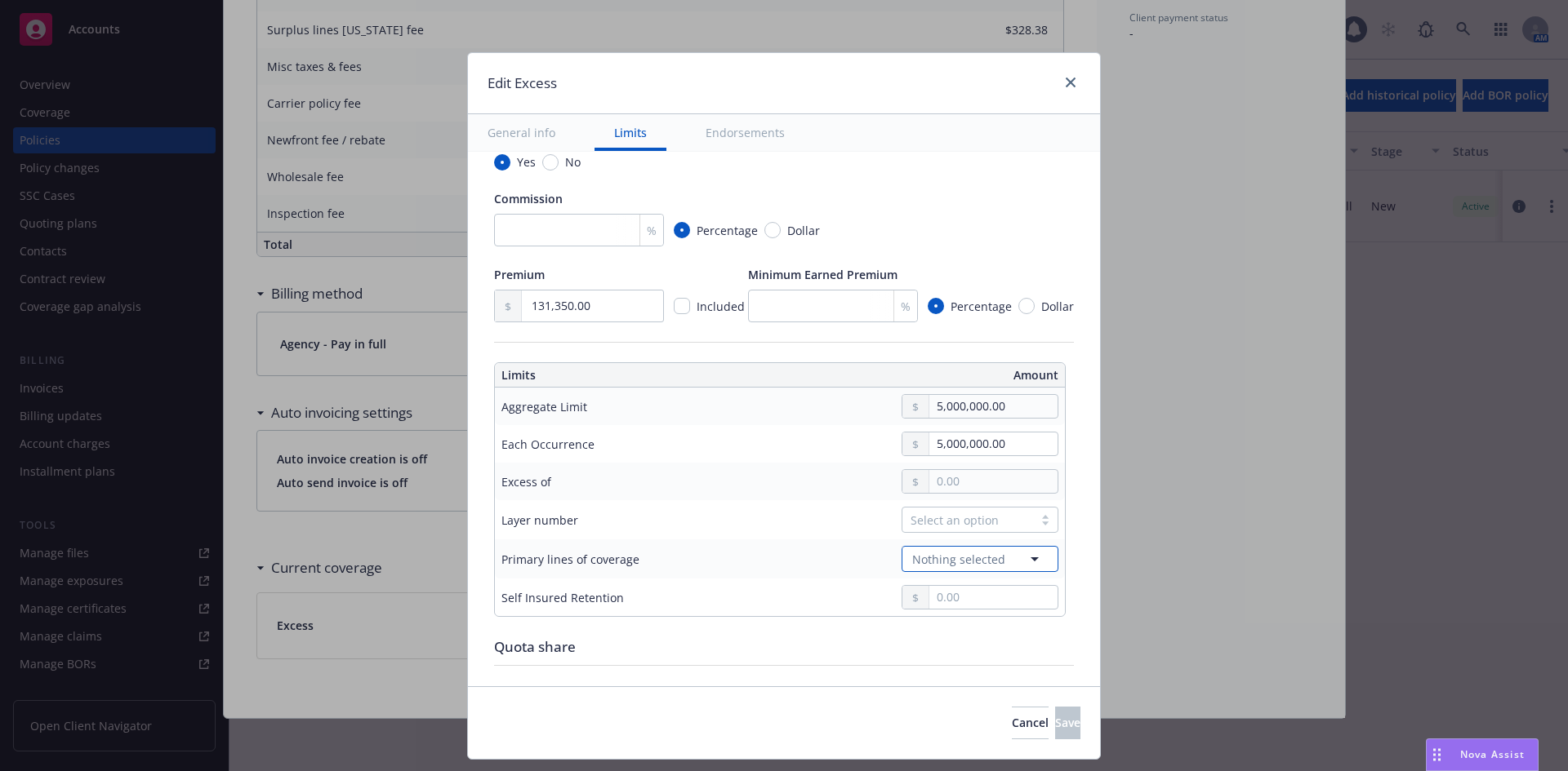
click at [940, 558] on span "Nothing selected" at bounding box center [958, 559] width 93 height 17
type input "general"
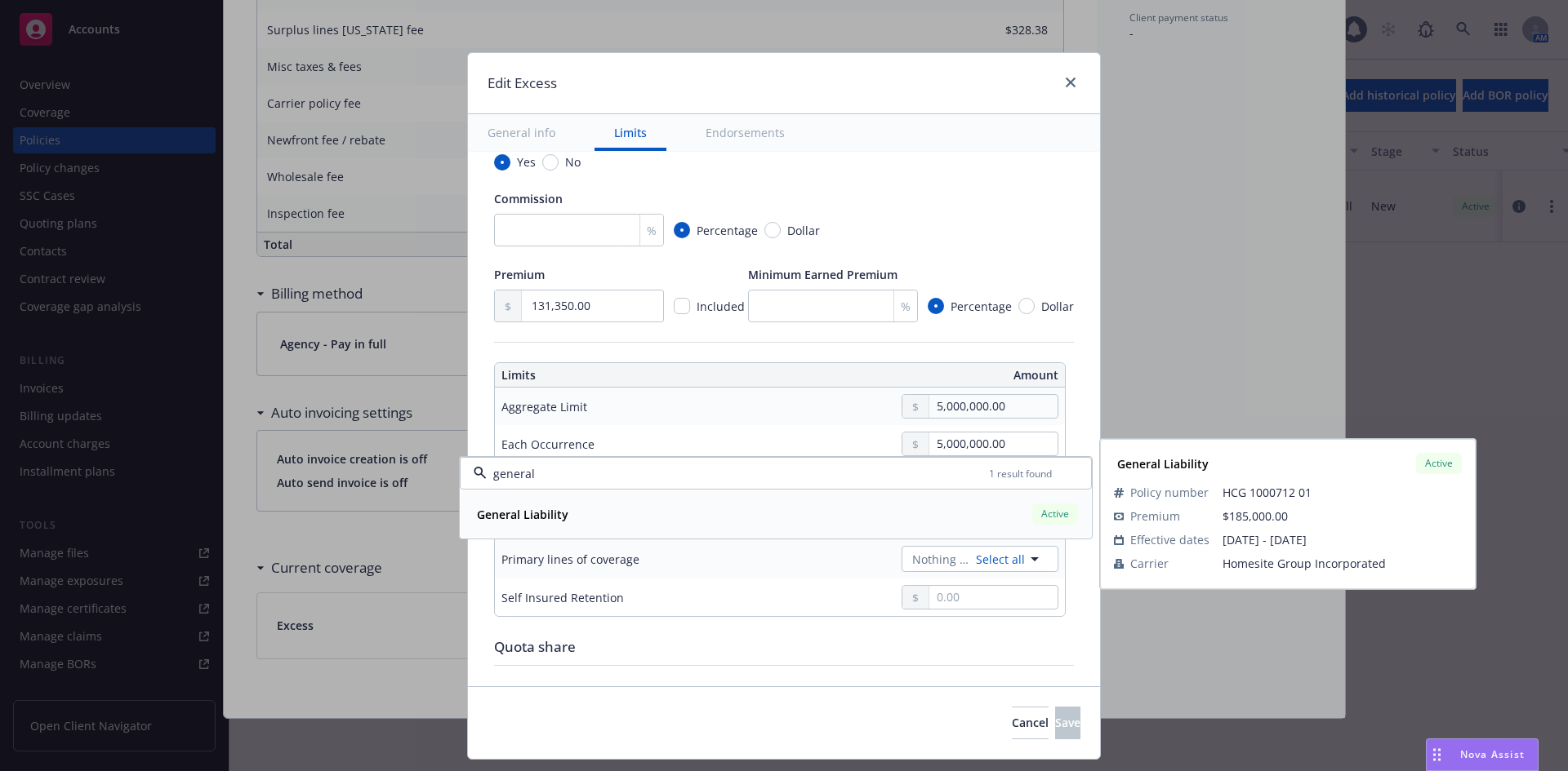
click at [1053, 518] on span "Active" at bounding box center [1055, 514] width 33 height 15
type textarea "x"
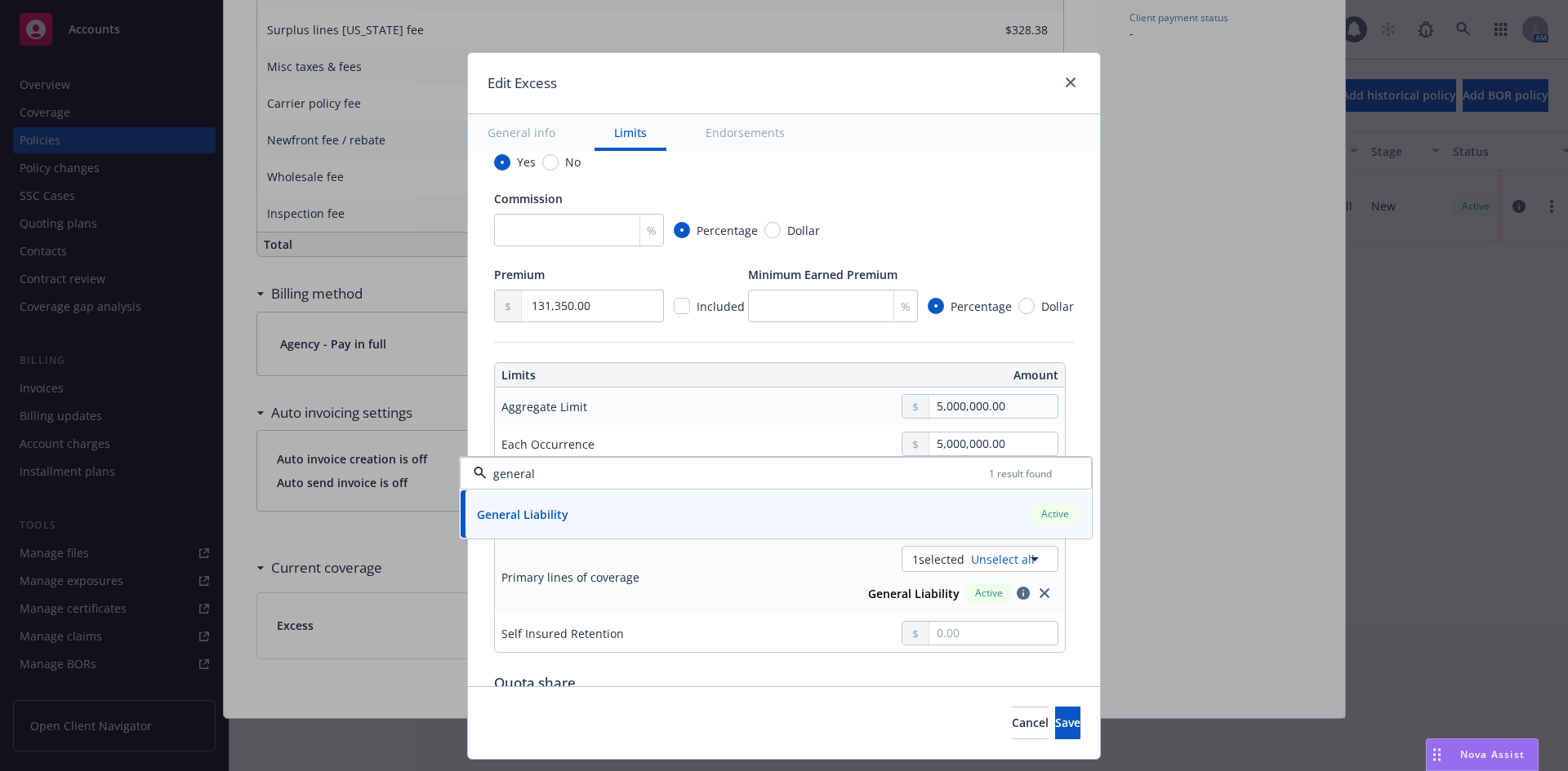
type input "general"
click at [790, 613] on td "1 selected Unselect all General Liability Active general 1 result found General…" at bounding box center [902, 577] width 325 height 75
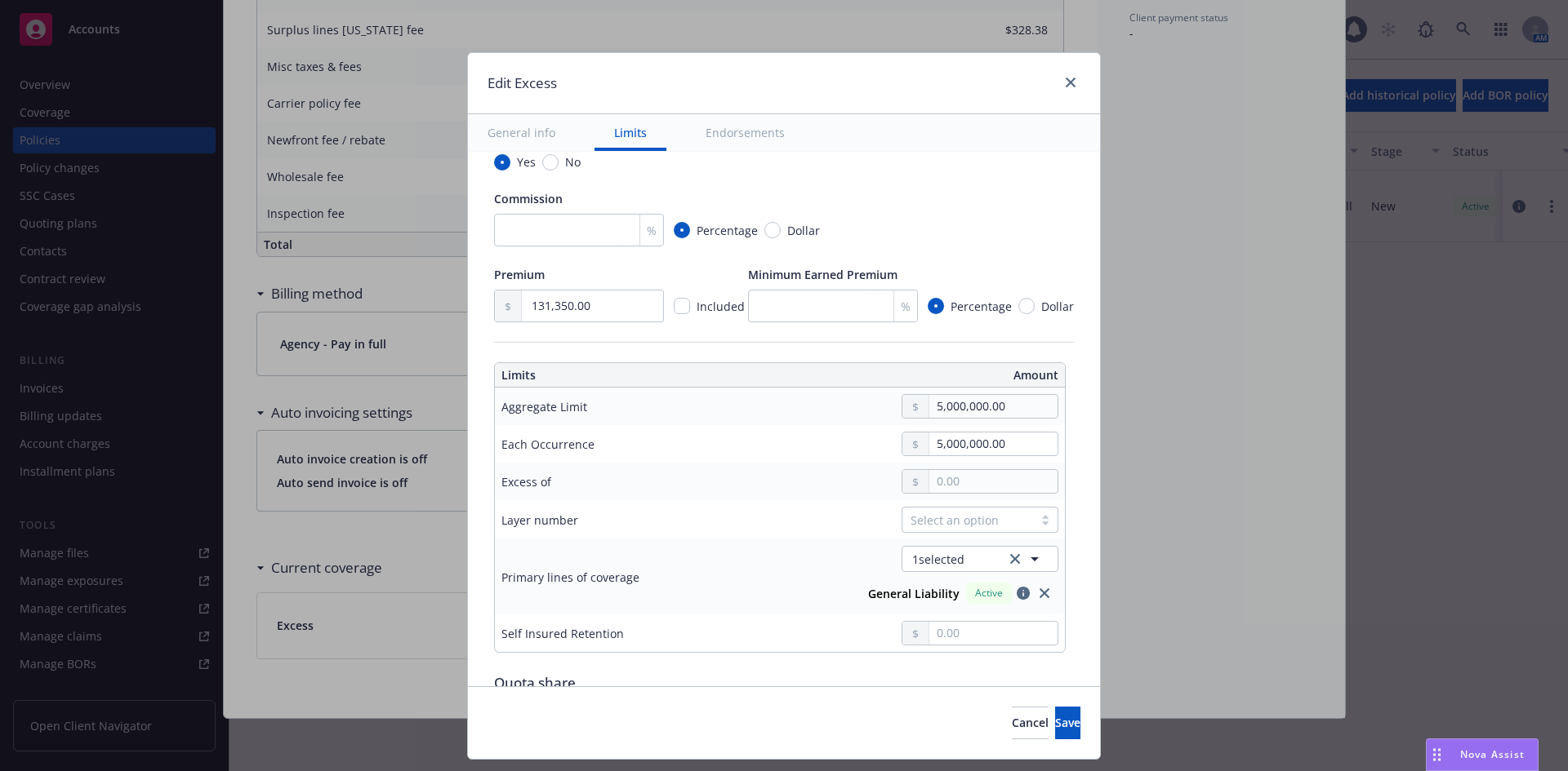
click at [940, 518] on div "Select an option" at bounding box center [967, 520] width 114 height 17
click at [938, 580] on div "01" at bounding box center [970, 588] width 137 height 17
click at [1055, 720] on span "Save" at bounding box center [1068, 722] width 25 height 15
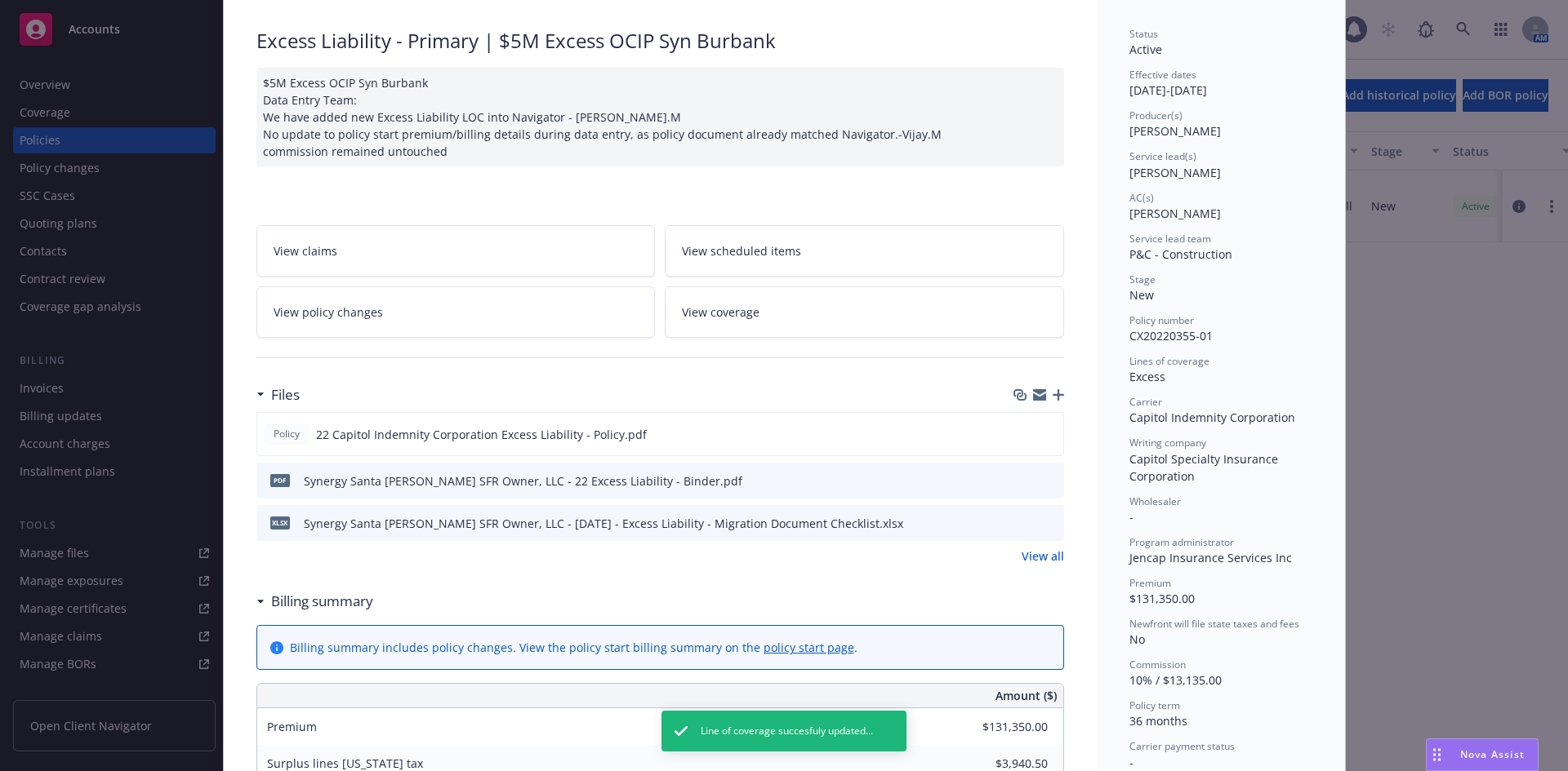
scroll to position [0, 0]
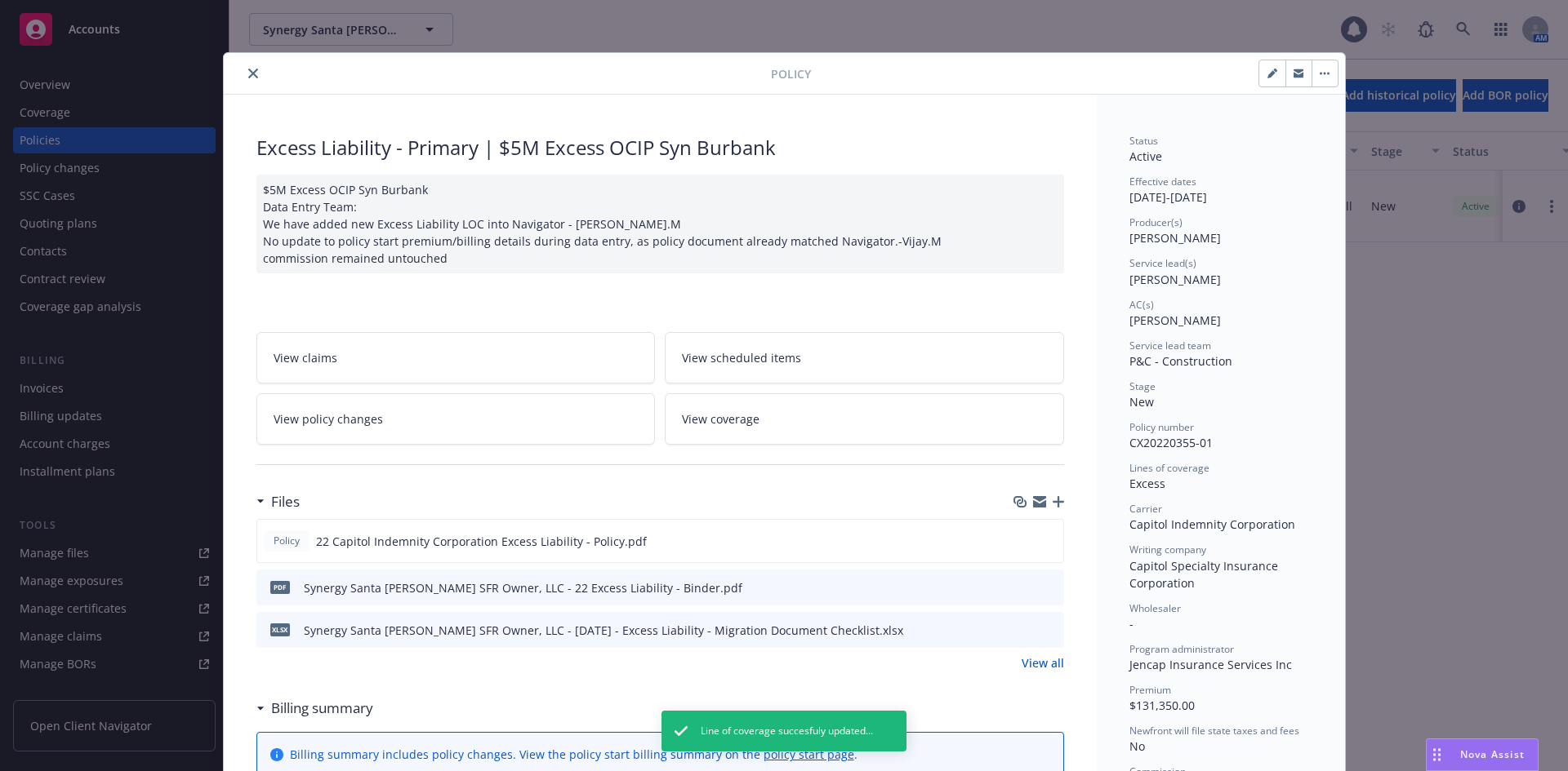
click at [249, 74] on icon "close" at bounding box center [253, 73] width 10 height 10
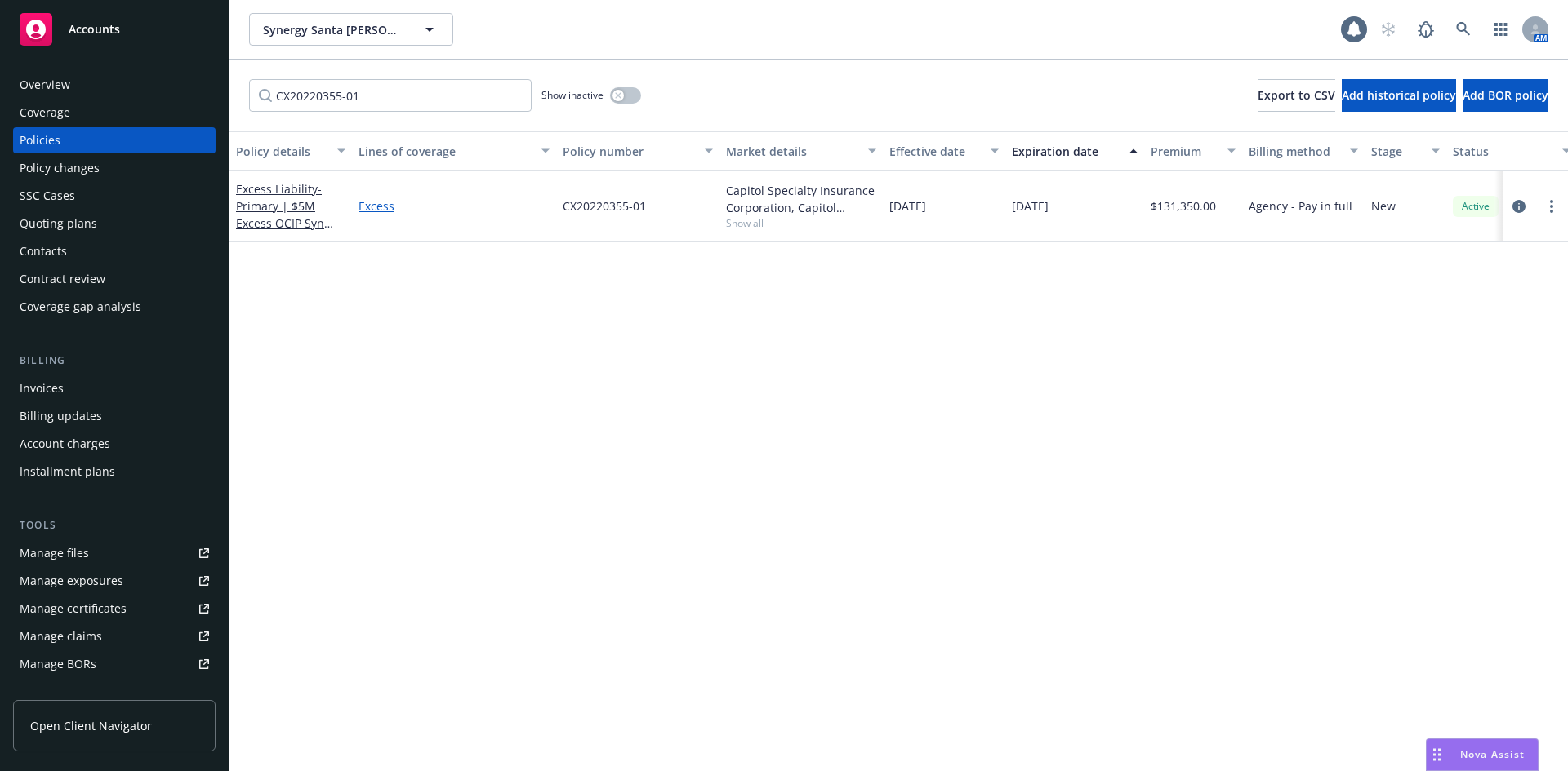
click at [375, 200] on link "Excess" at bounding box center [454, 206] width 191 height 17
type textarea "x"
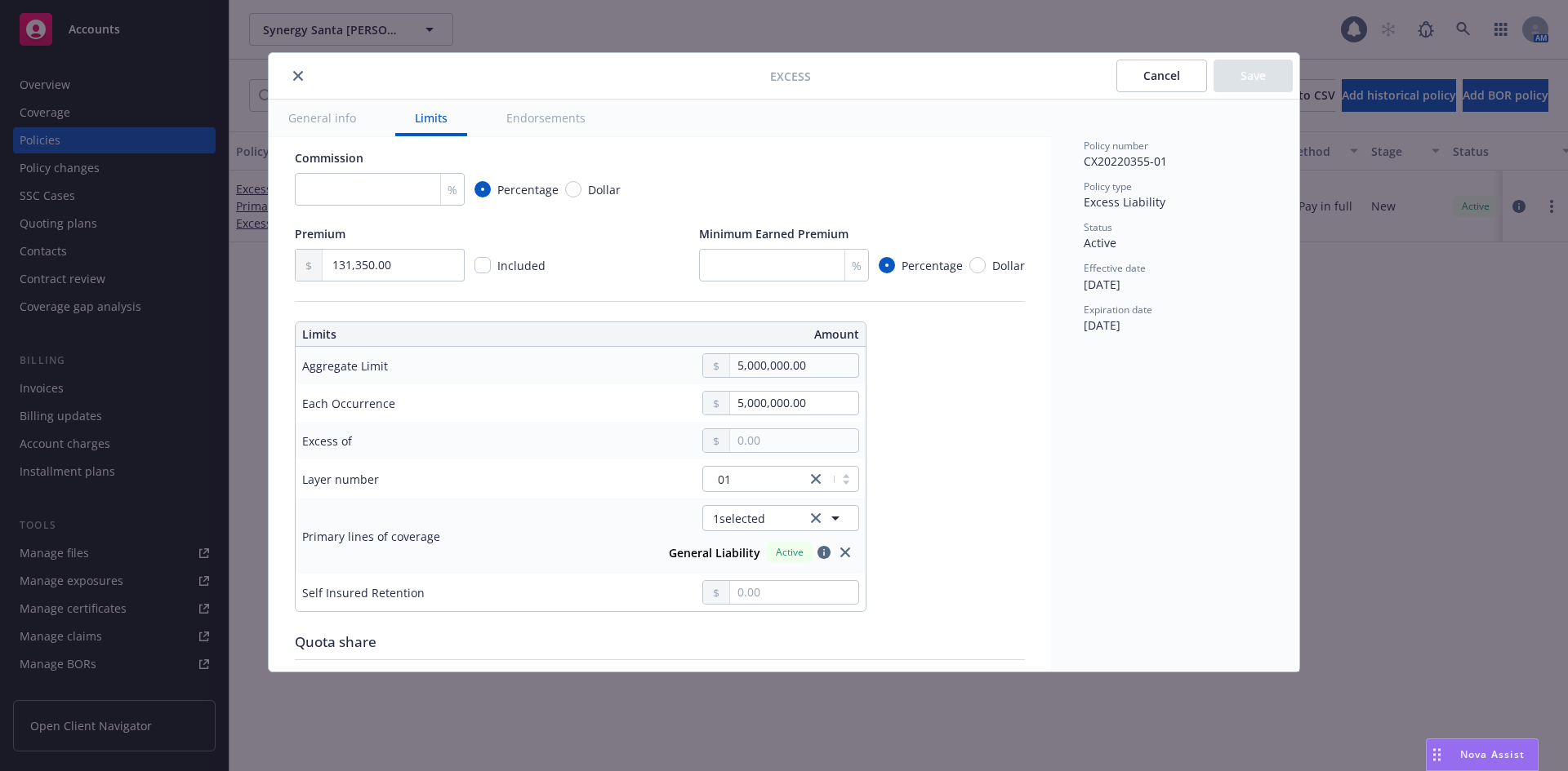
scroll to position [327, 0]
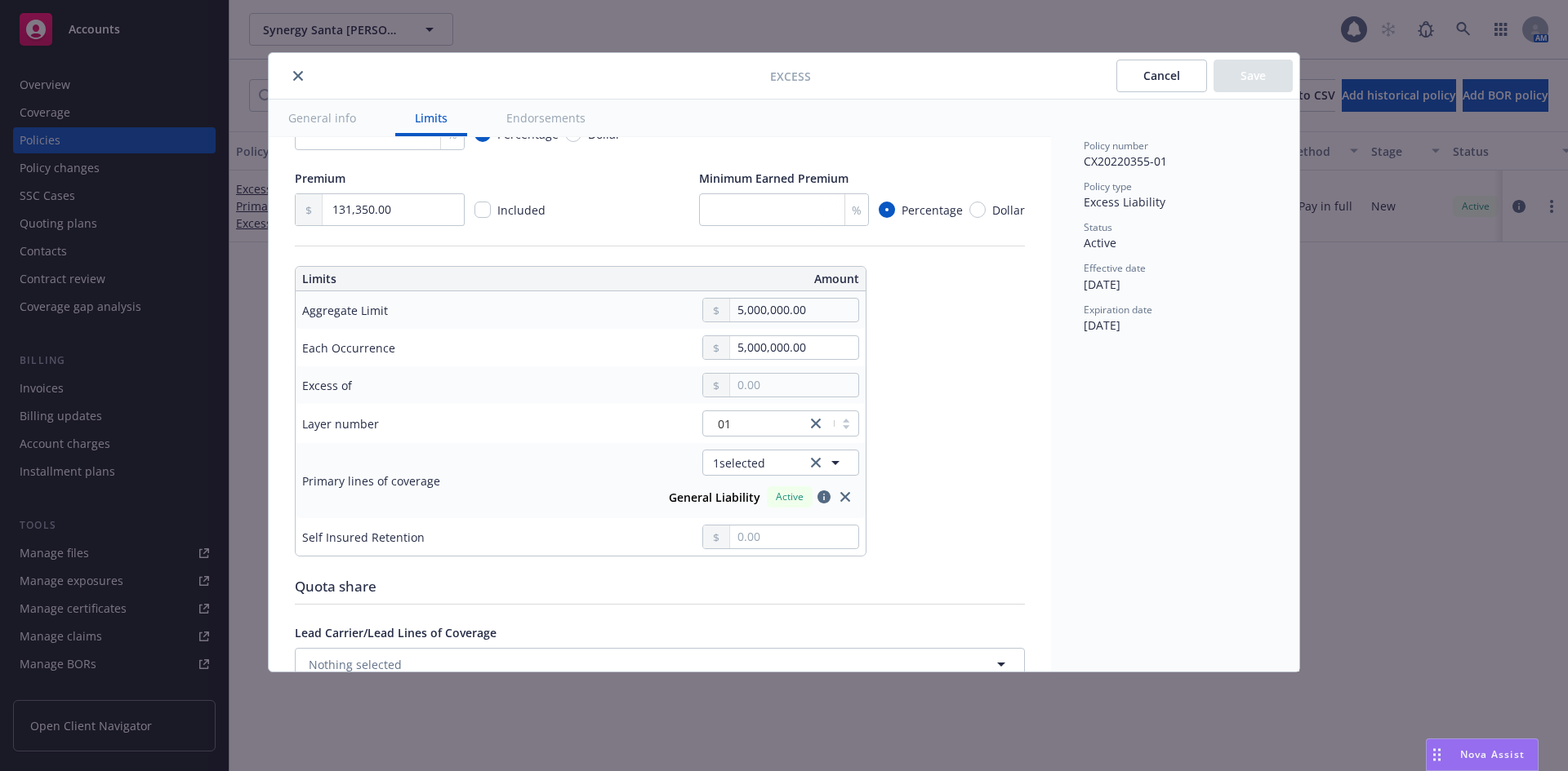
click at [301, 83] on button "close" at bounding box center [299, 76] width 20 height 20
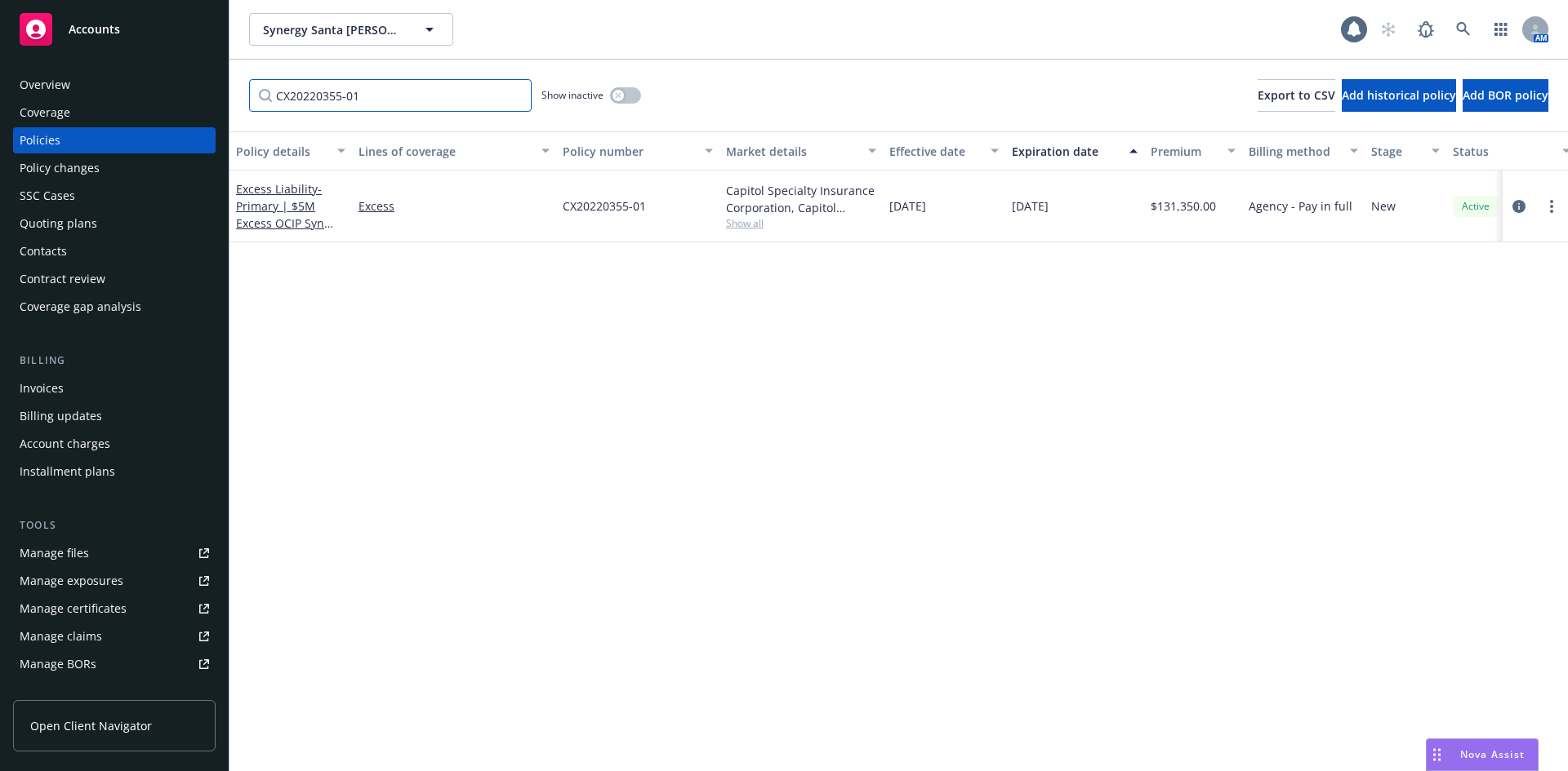
drag, startPoint x: 457, startPoint y: 85, endPoint x: 481, endPoint y: 92, distance: 25.0
click at [457, 85] on input "CX20220355-01" at bounding box center [389, 95] width 282 height 33
click at [511, 97] on input "CX20220355-01" at bounding box center [389, 95] width 282 height 33
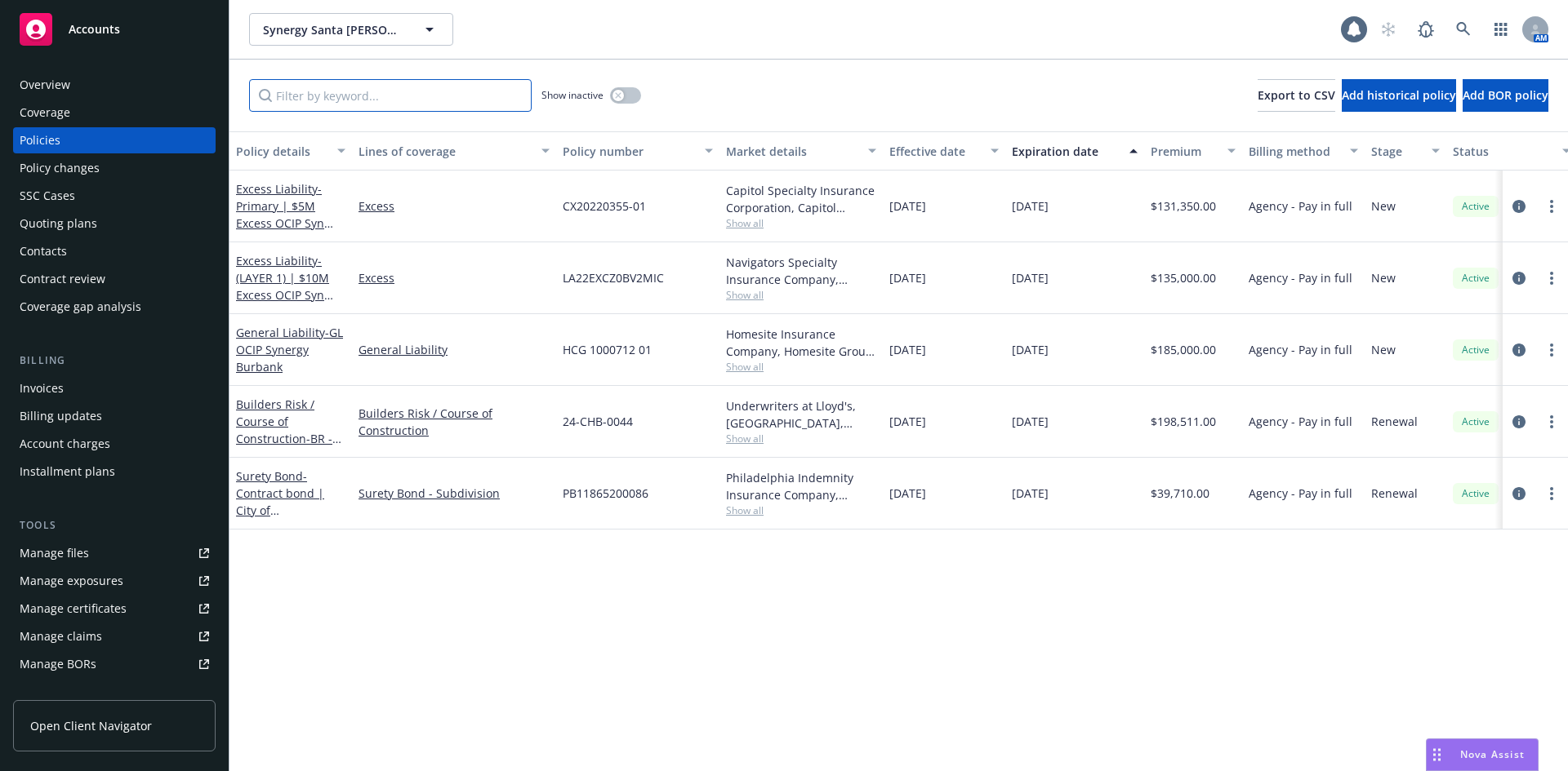
paste input "LA22EXCZ0BV2MIC"
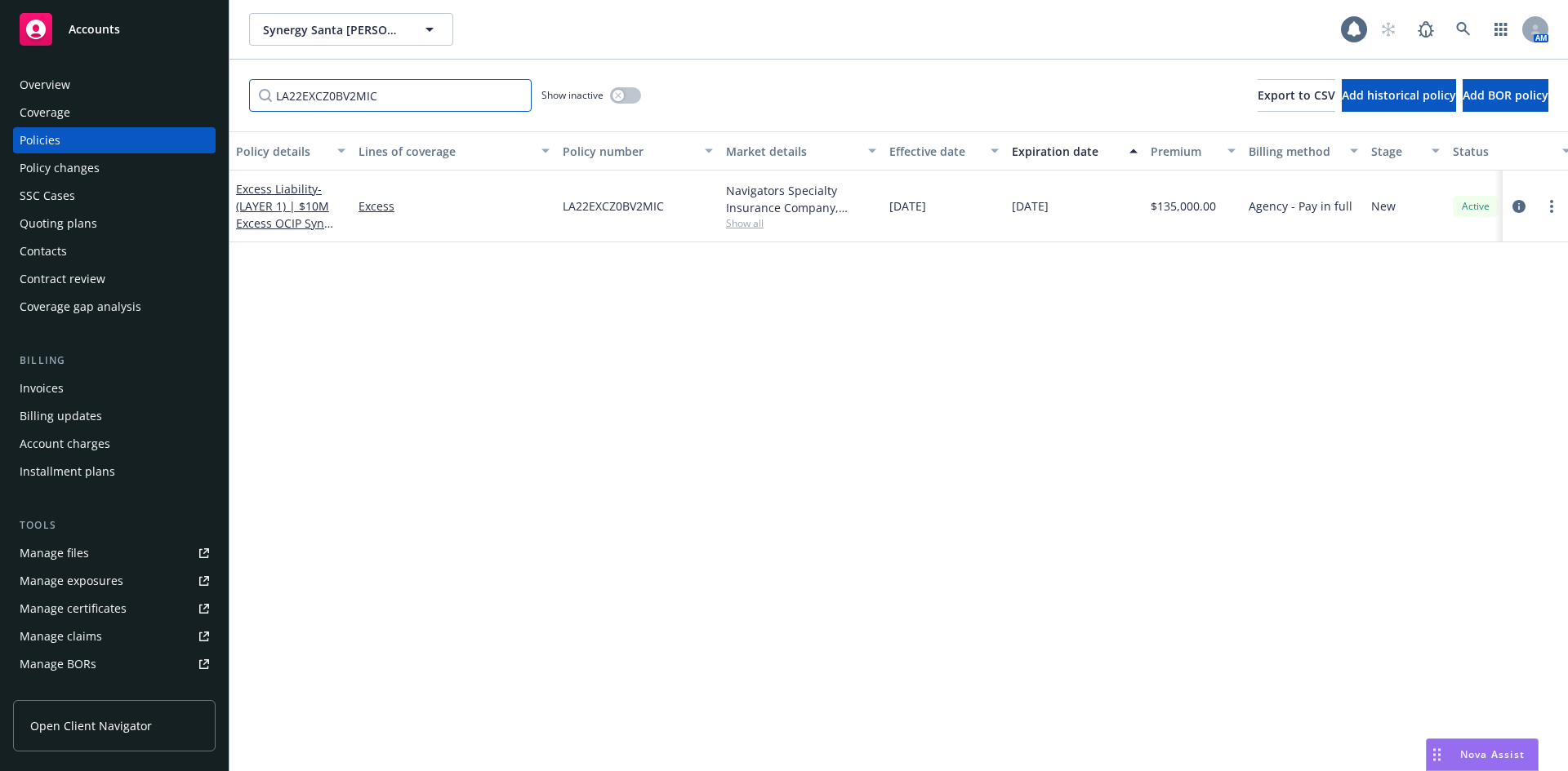
type input "LA22EXCZ0BV2MIC"
click at [303, 204] on span "- (LAYER 1) | $10M Excess OCIP Syn [GEOGRAPHIC_DATA]" at bounding box center [284, 215] width 97 height 67
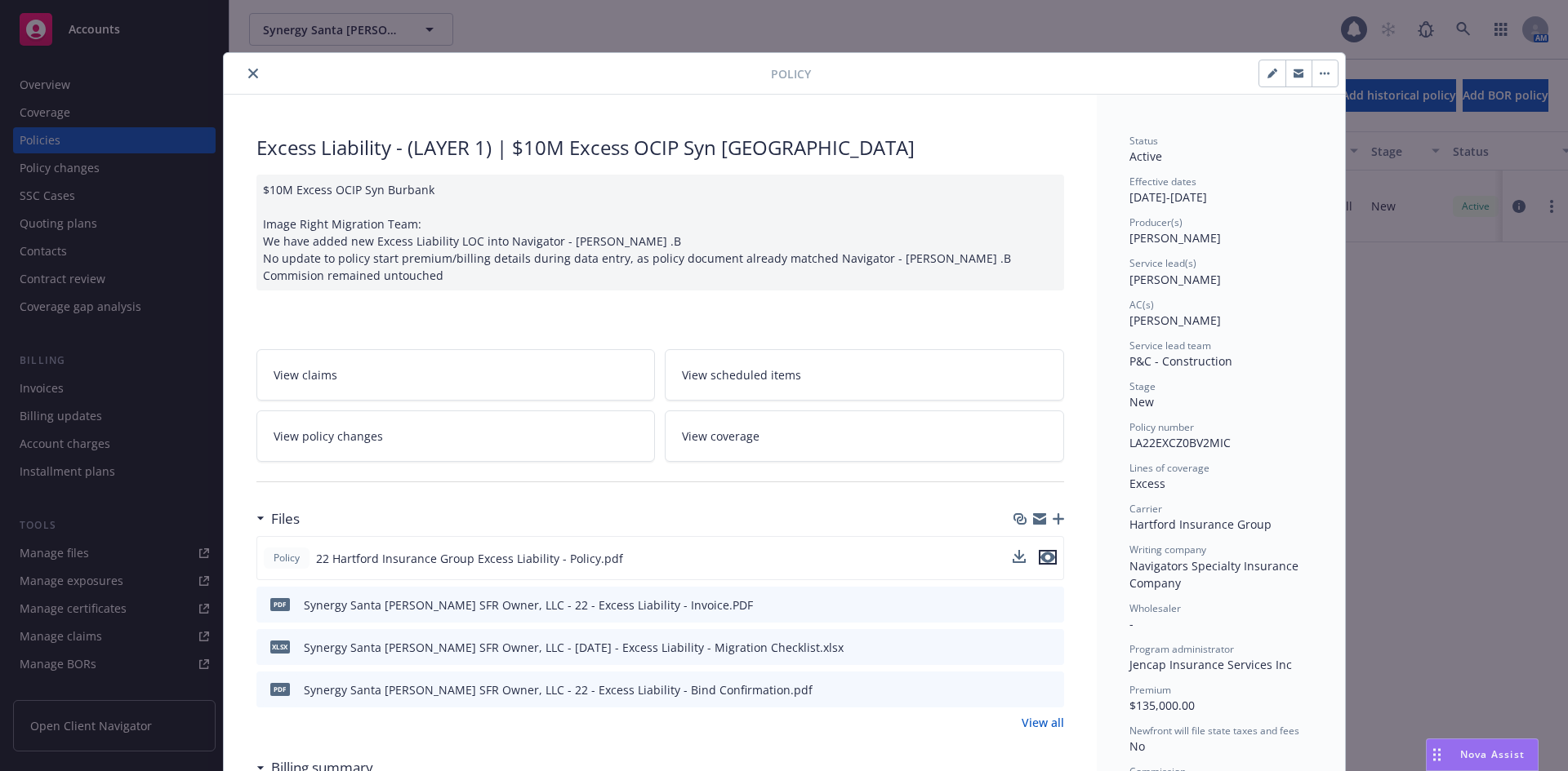
click at [1042, 556] on icon "preview file" at bounding box center [1048, 557] width 15 height 12
click at [251, 69] on button "close" at bounding box center [253, 73] width 20 height 20
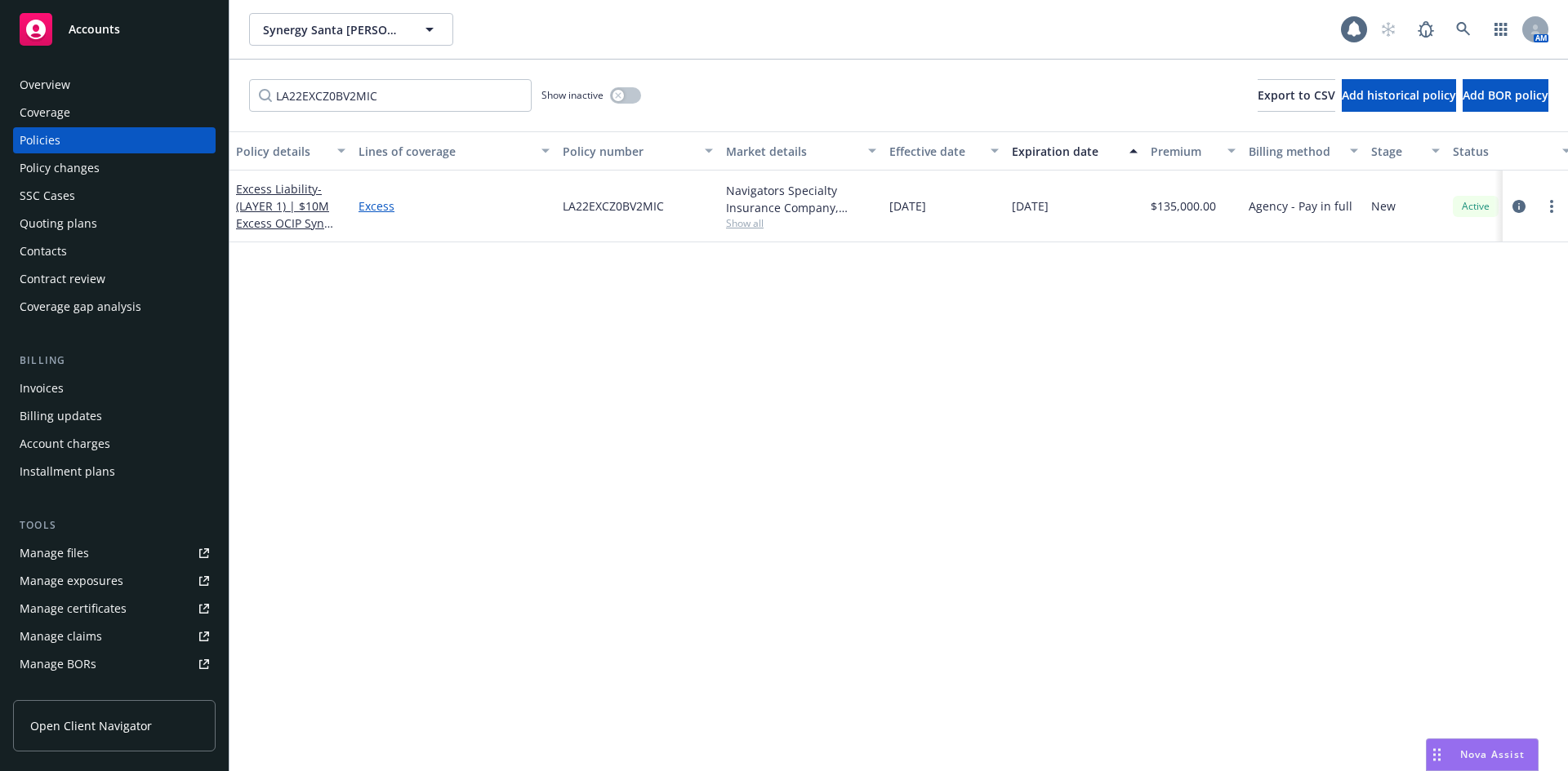
click at [371, 206] on link "Excess" at bounding box center [454, 206] width 191 height 17
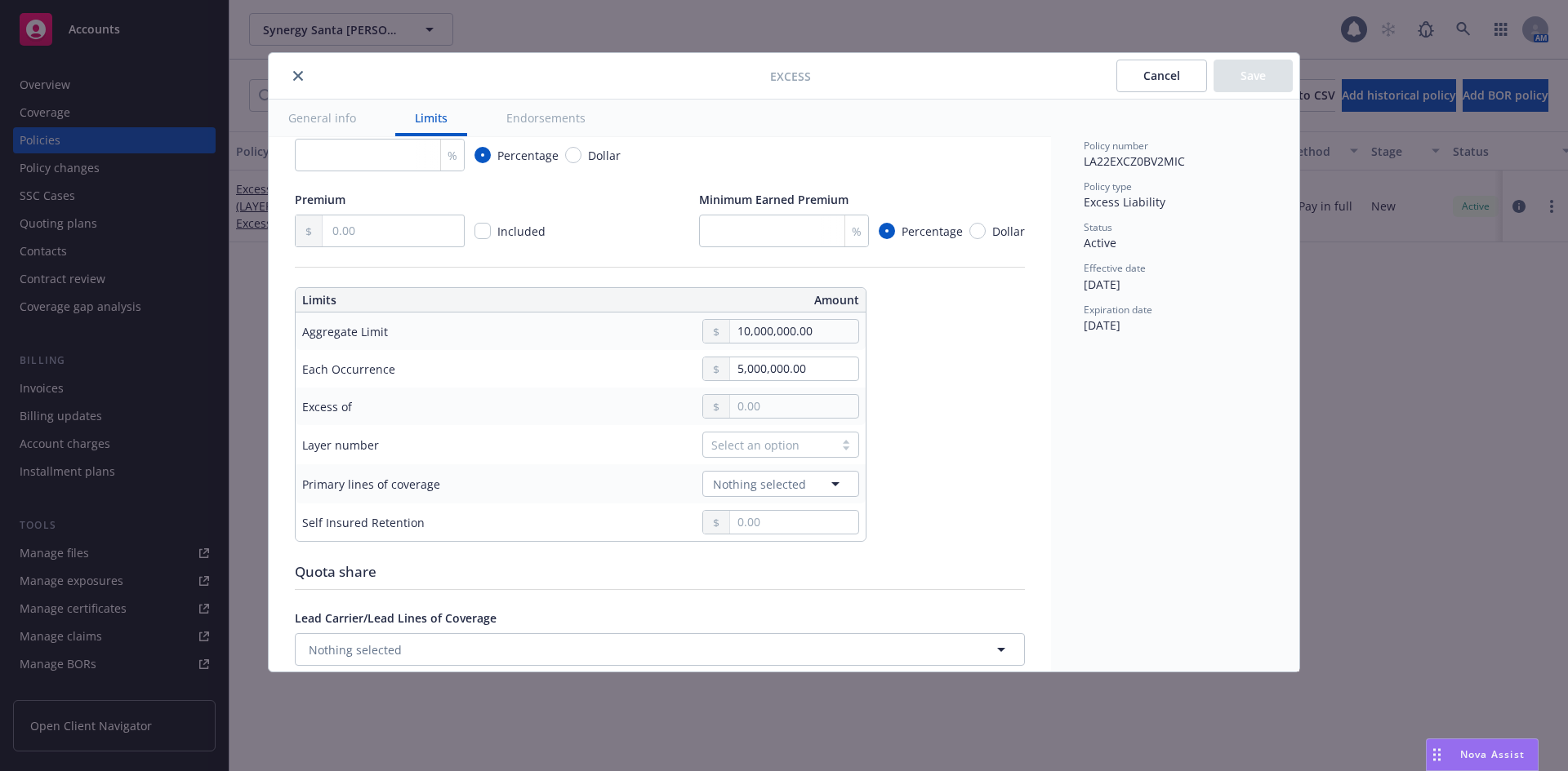
scroll to position [327, 0]
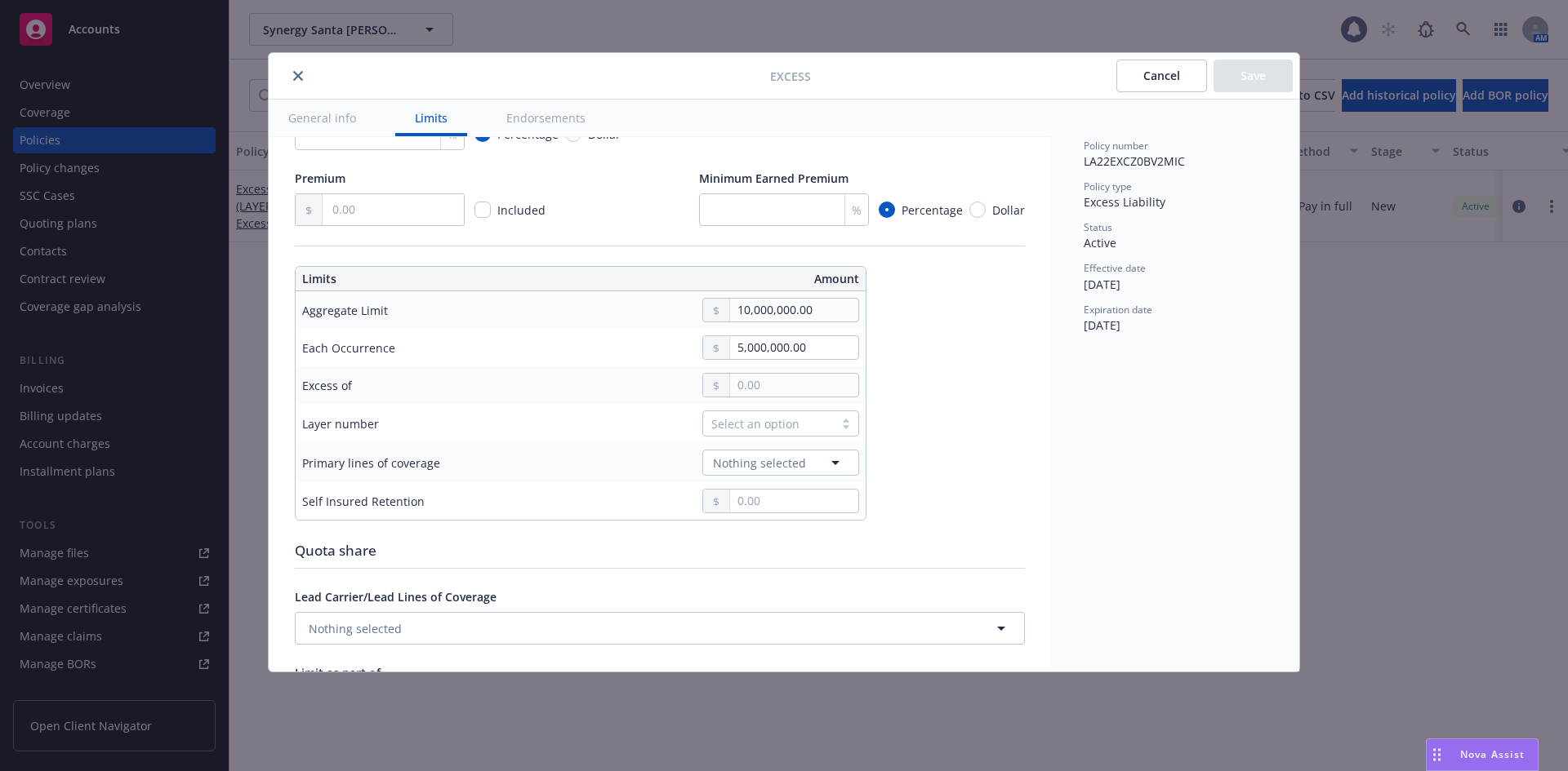
click at [305, 76] on button "close" at bounding box center [299, 76] width 20 height 20
